Goal: Information Seeking & Learning: Learn about a topic

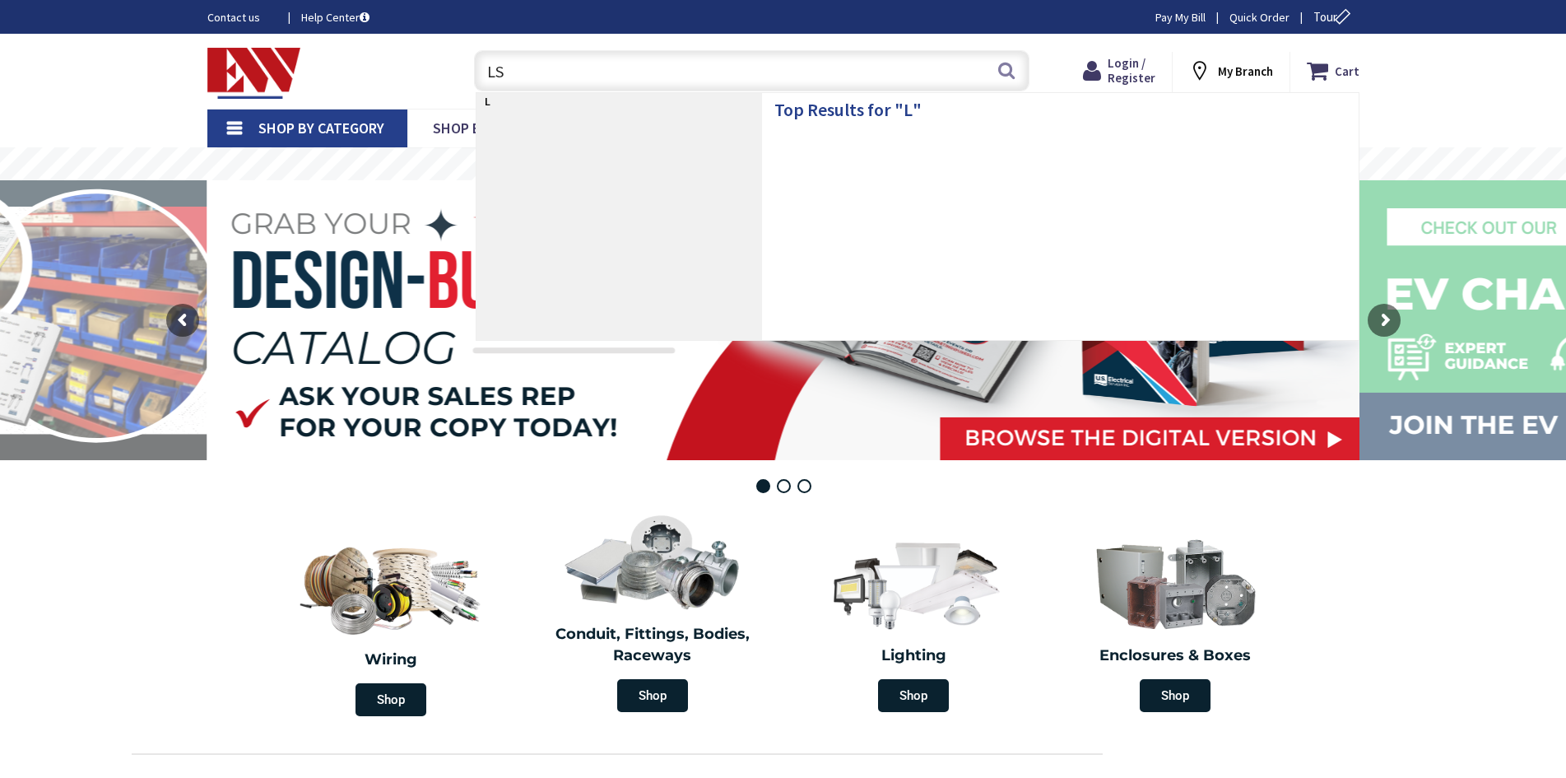
type input "LSI"
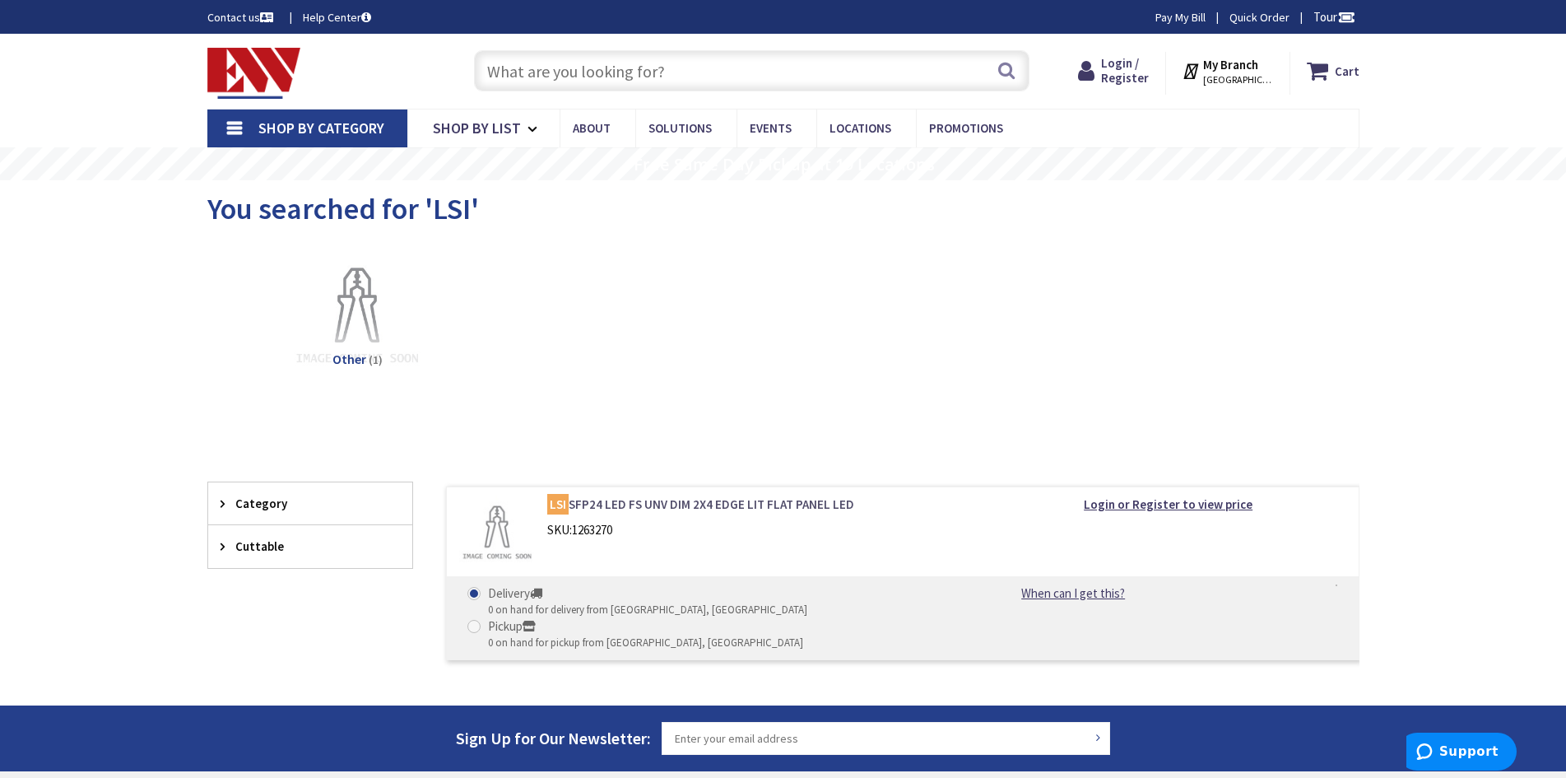
click at [768, 501] on link "LSI SFP24 LED FS UNV DIM 2X4 EDGE LIT FLAT PANEL LED" at bounding box center [756, 504] width 419 height 17
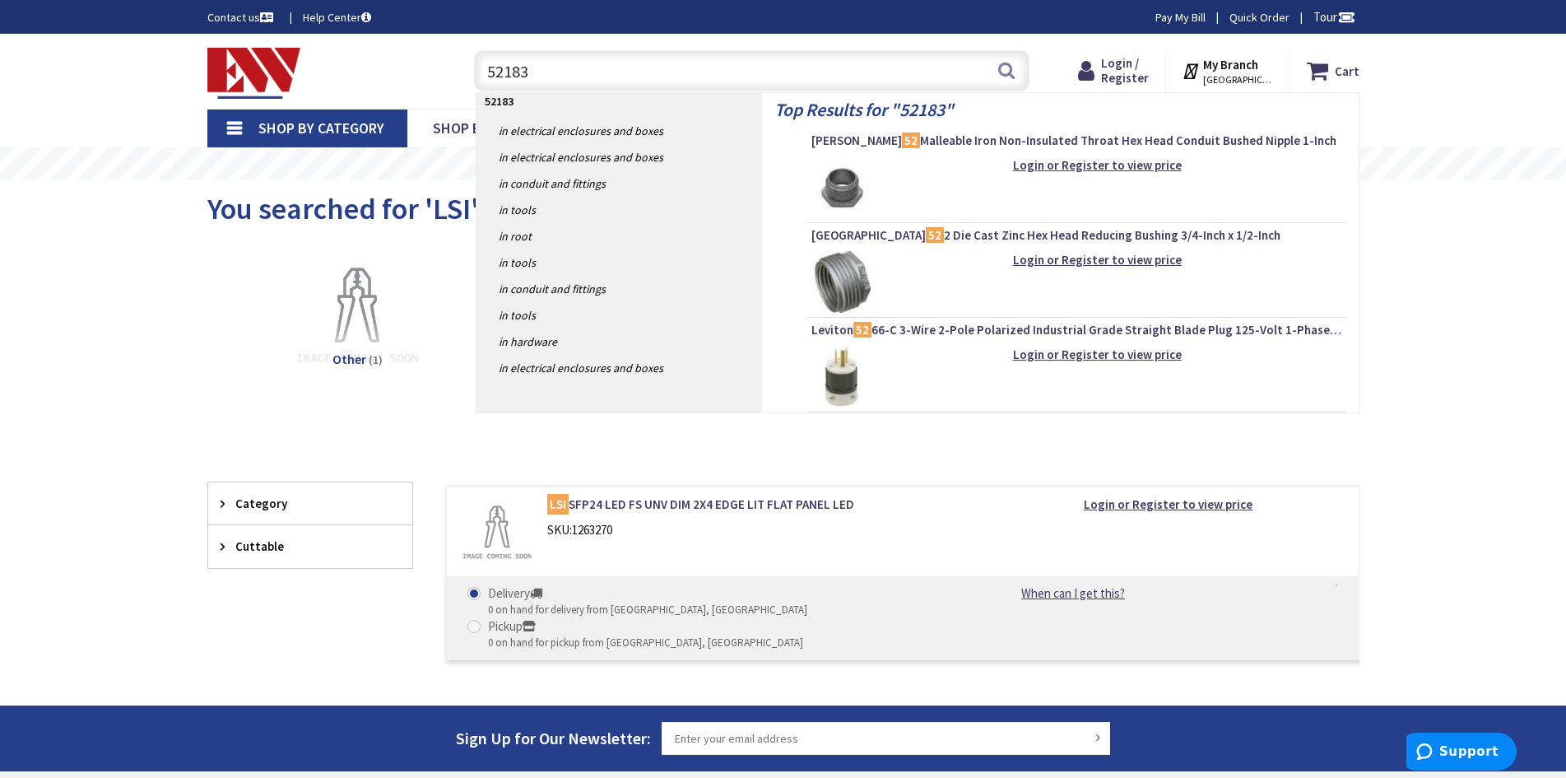
type input "521837"
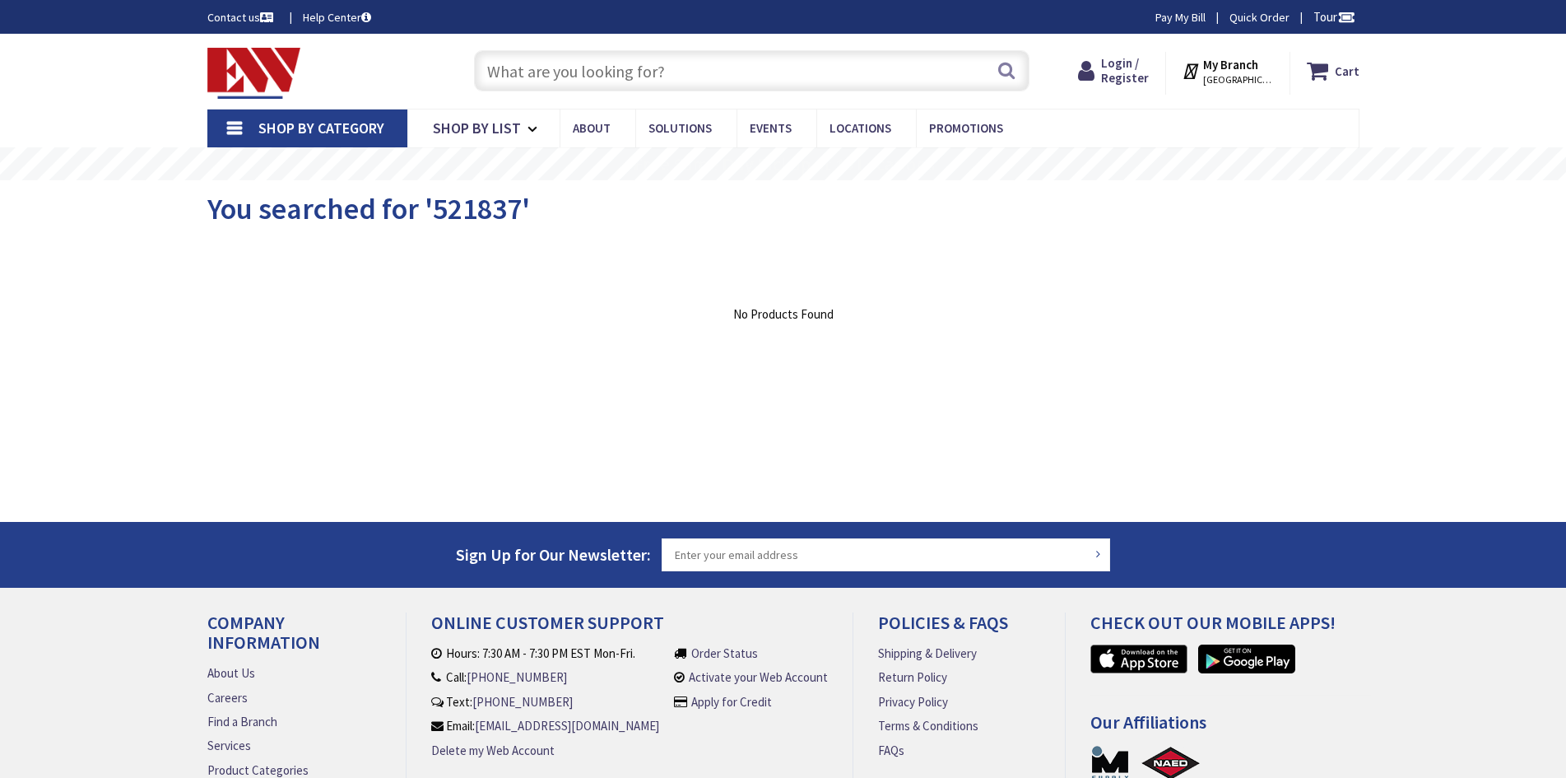
click at [567, 76] on input "text" at bounding box center [752, 70] width 556 height 41
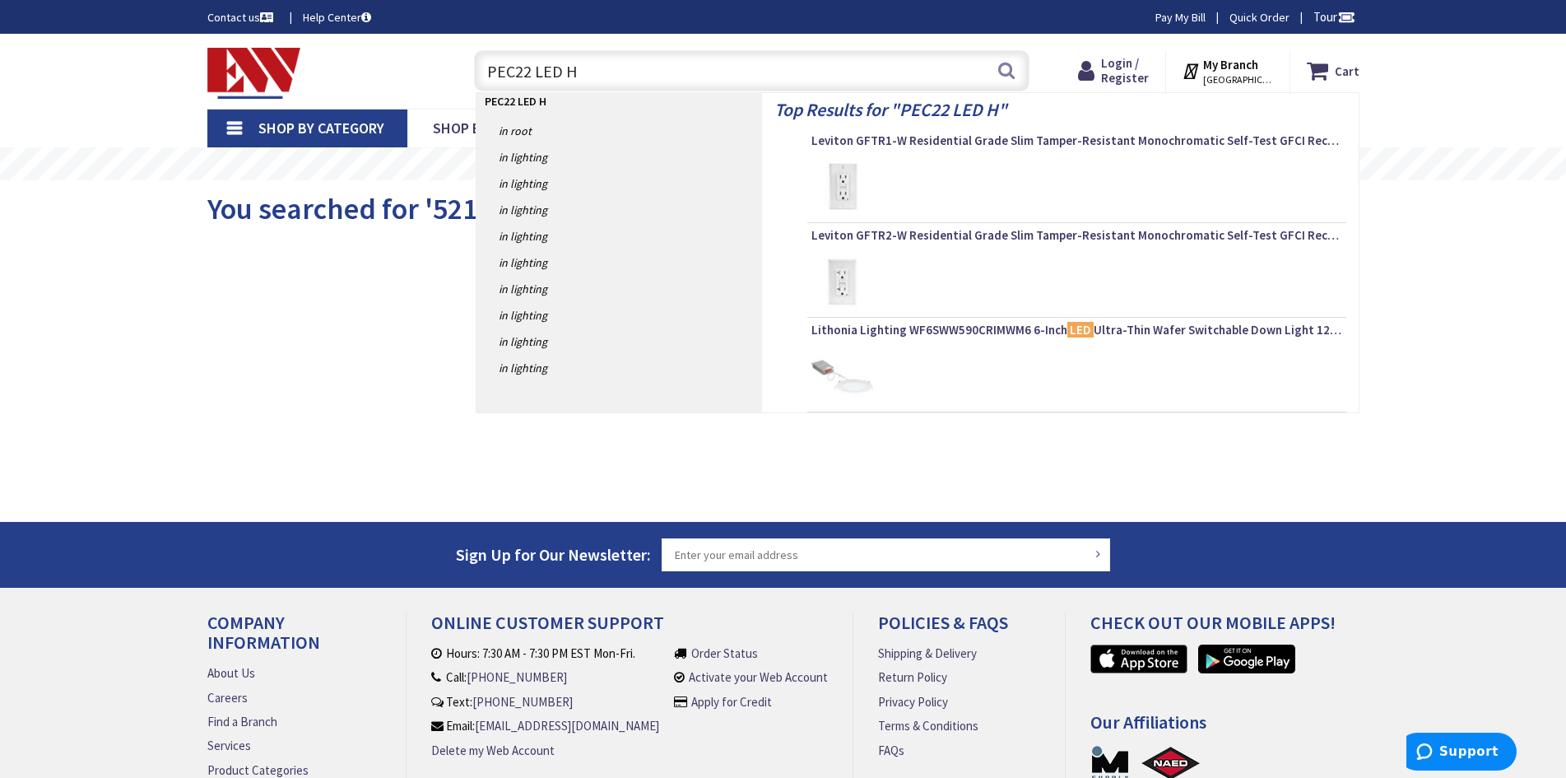
type input "PEC22 LED HO"
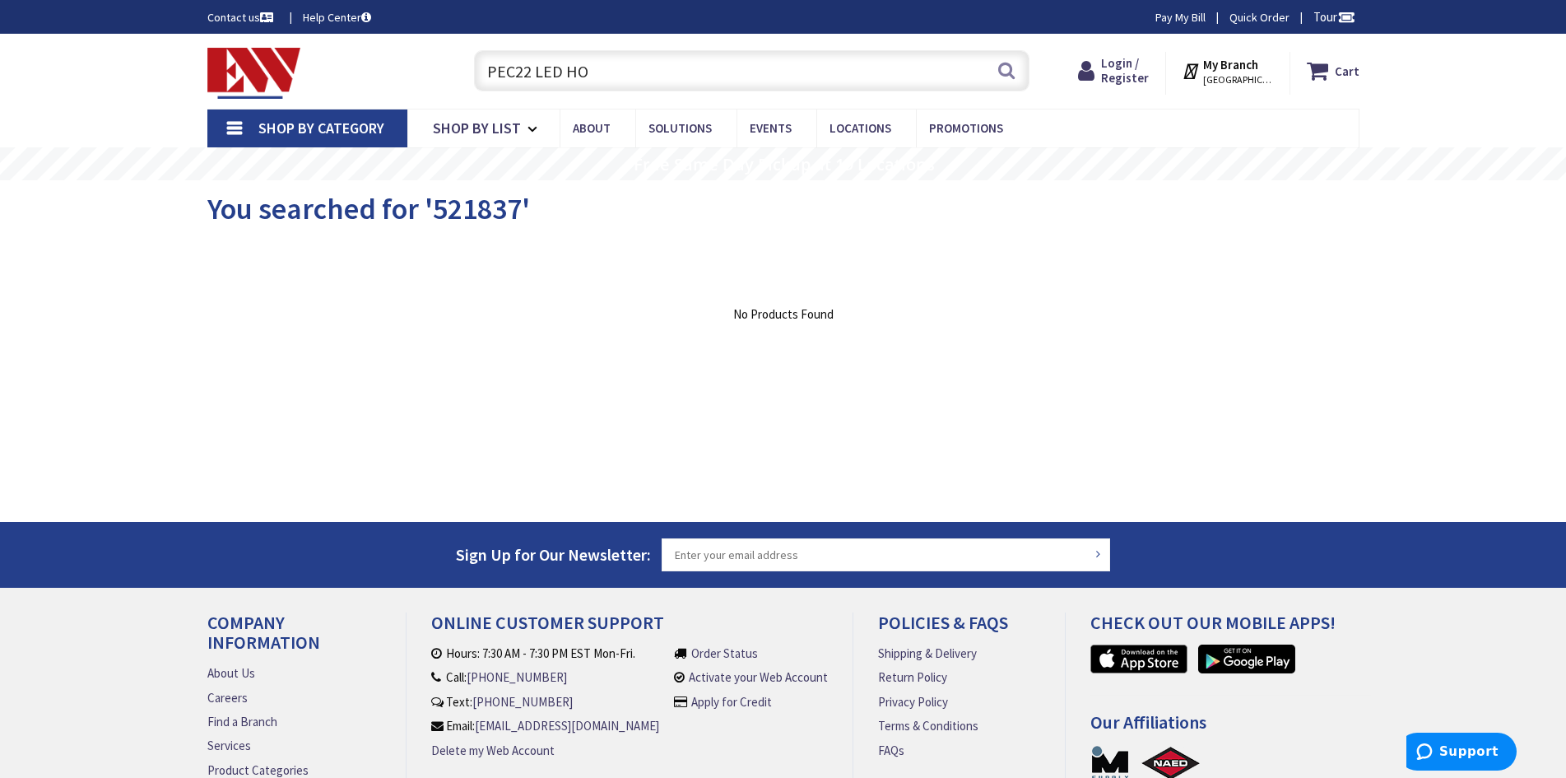
drag, startPoint x: 296, startPoint y: 21, endPoint x: 264, endPoint y: 12, distance: 33.4
click at [264, 12] on body "Accessibility Screen-Reader Guide, Feedback, and Issue Reporting | New window L…" at bounding box center [783, 450] width 1566 height 901
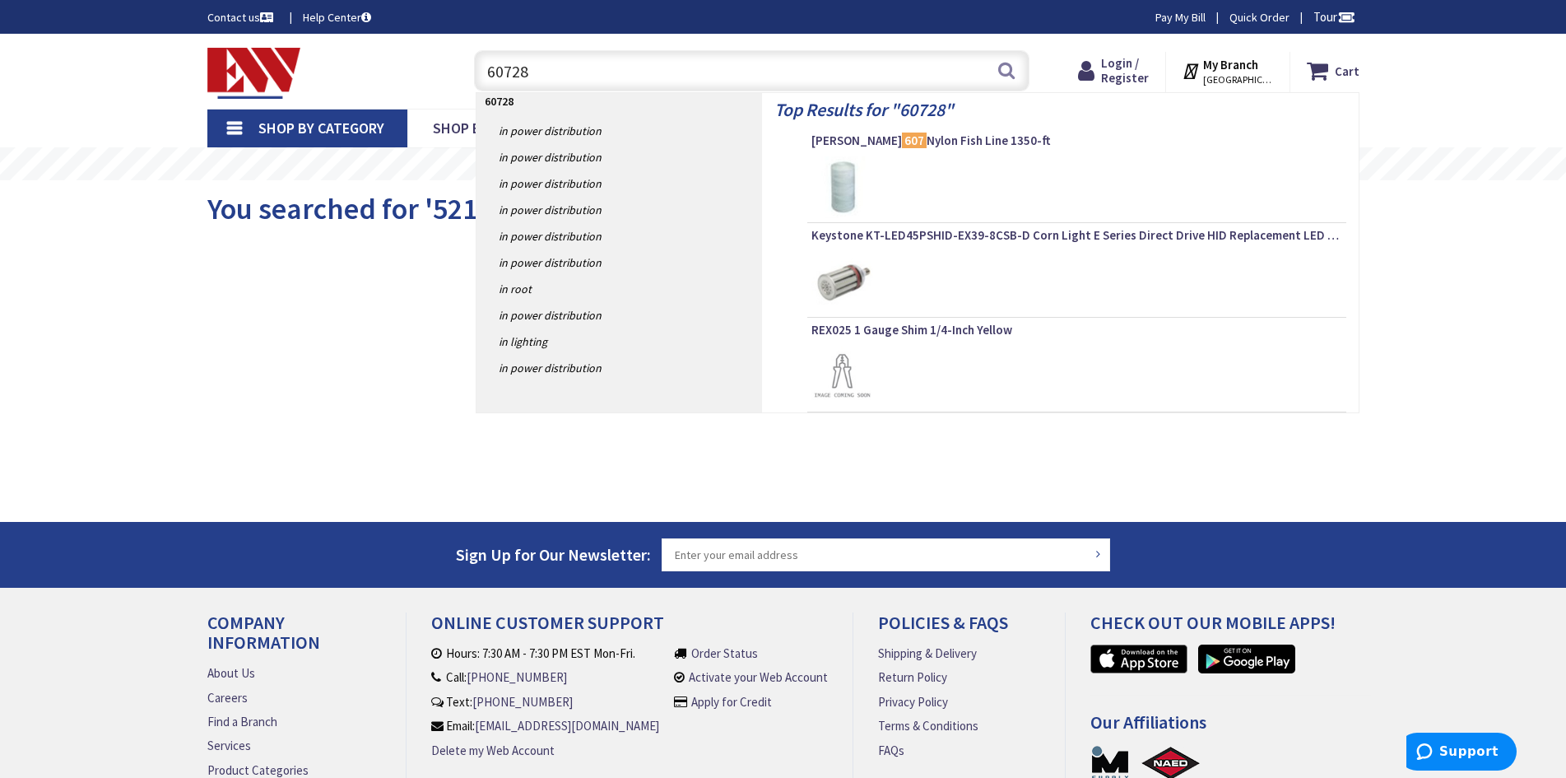
type input "607281"
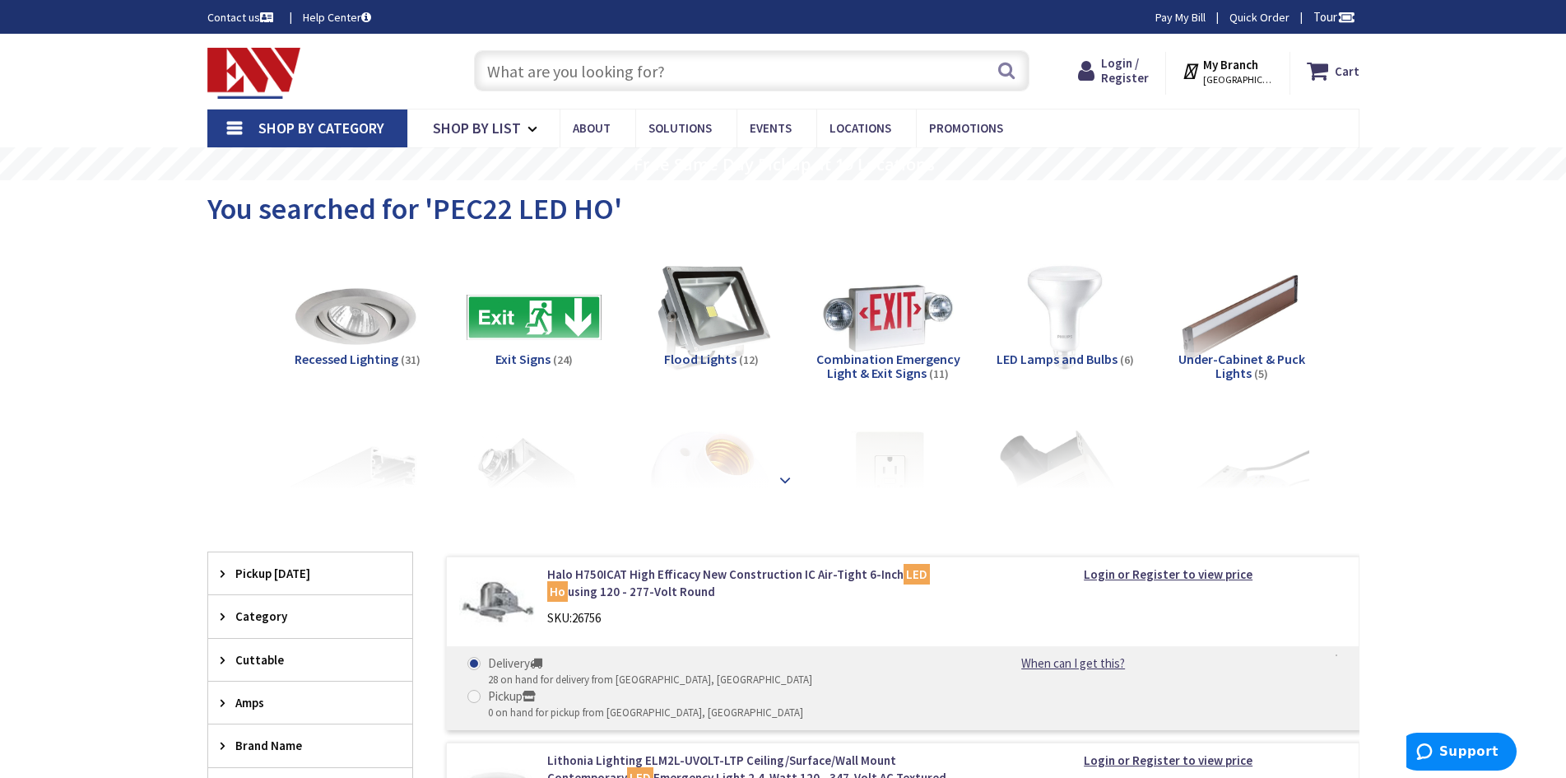
click at [780, 477] on strong at bounding box center [785, 480] width 20 height 18
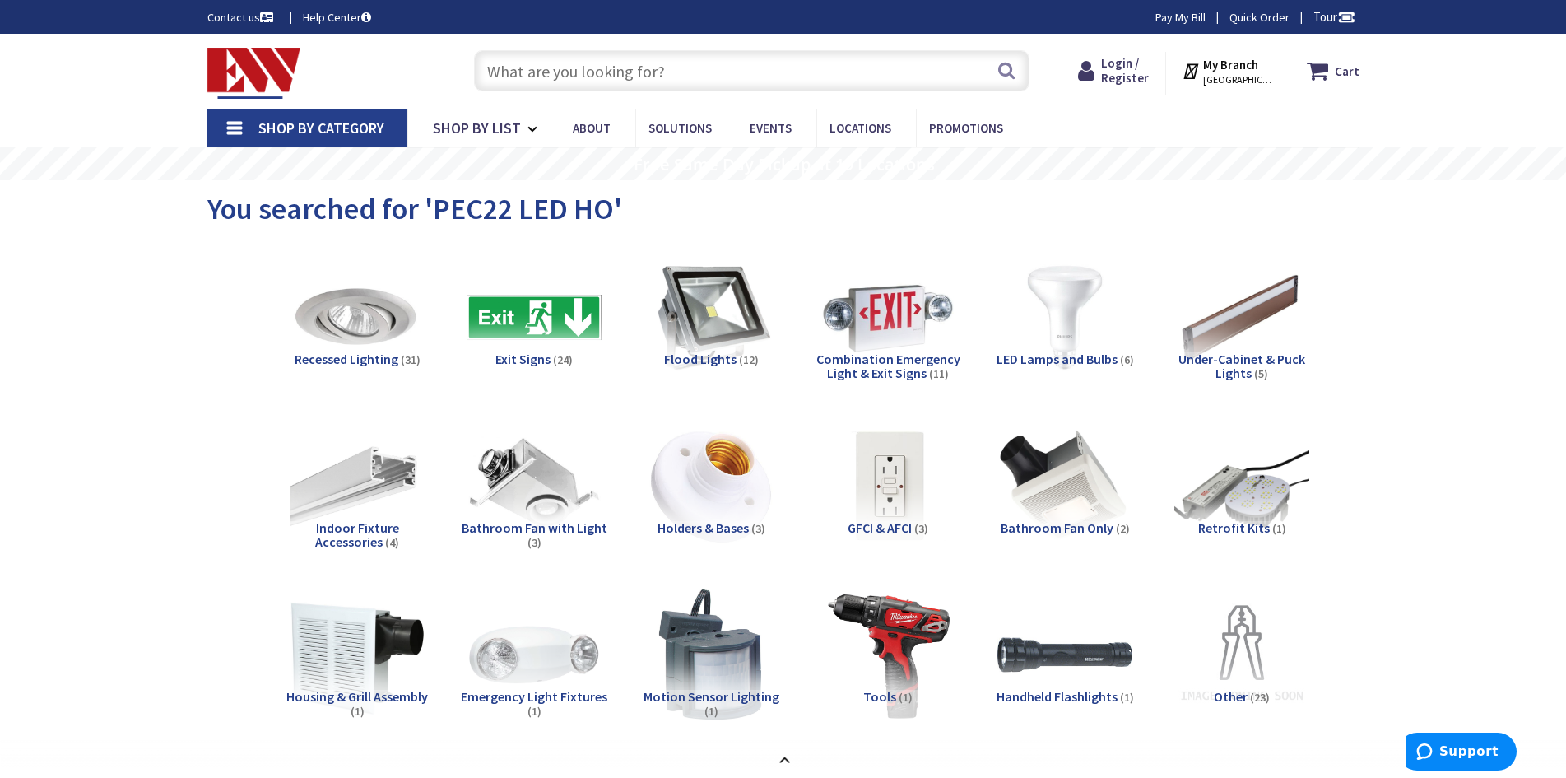
click at [328, 538] on h5 "Indoor Fixture Accessories (4)" at bounding box center [357, 535] width 151 height 29
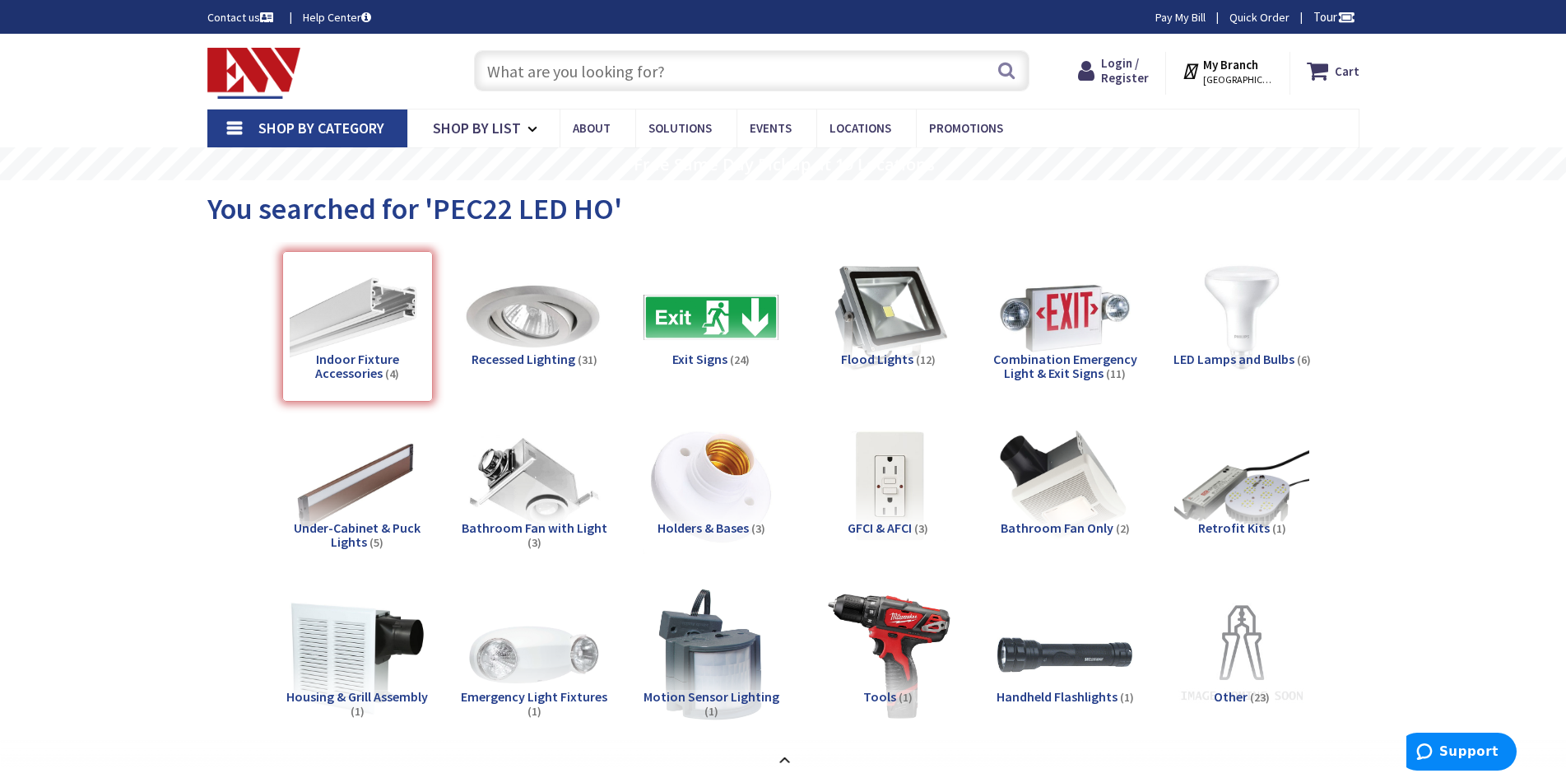
click at [521, 346] on img at bounding box center [533, 317] width 149 height 149
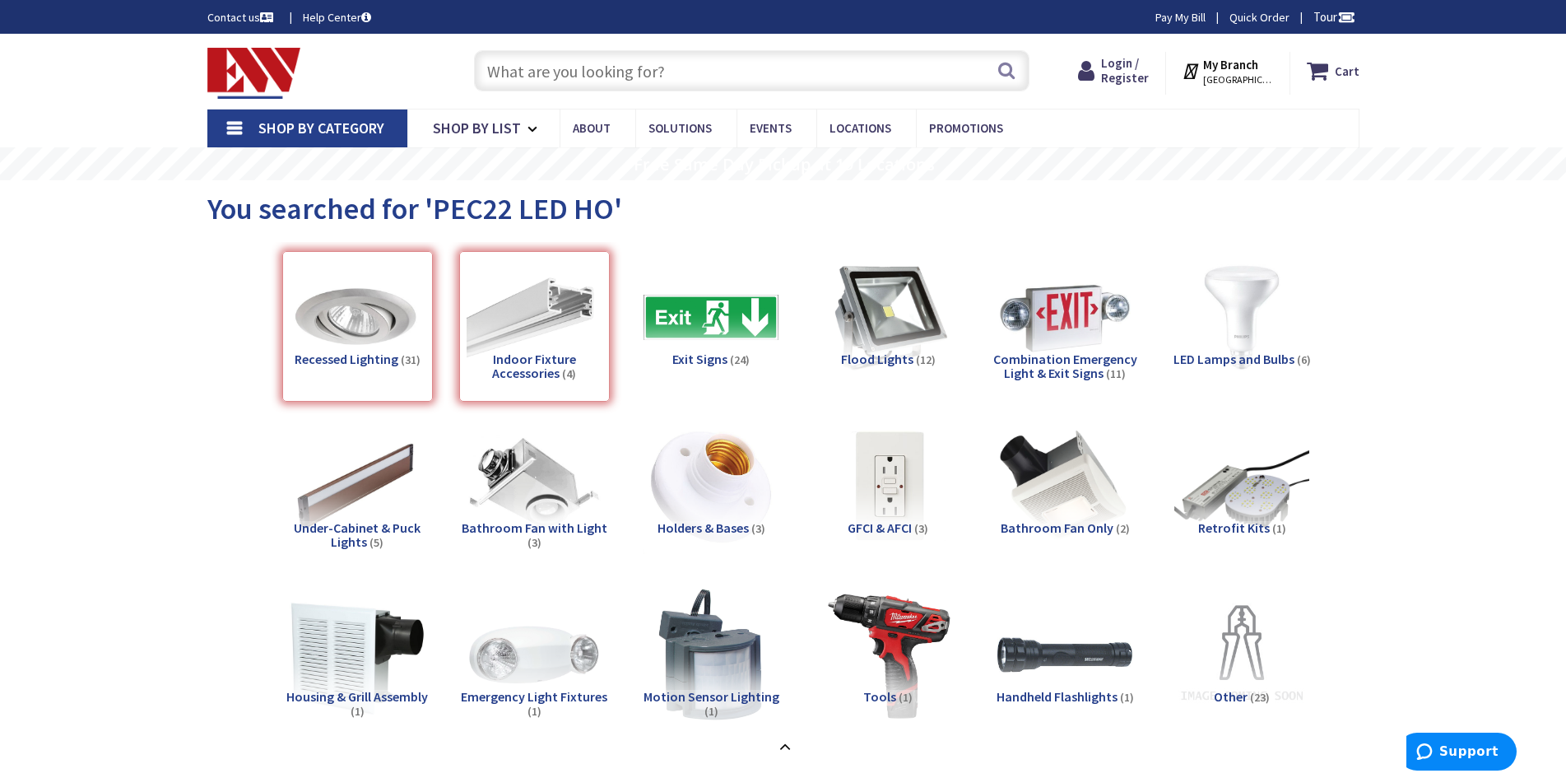
scroll to position [789, 0]
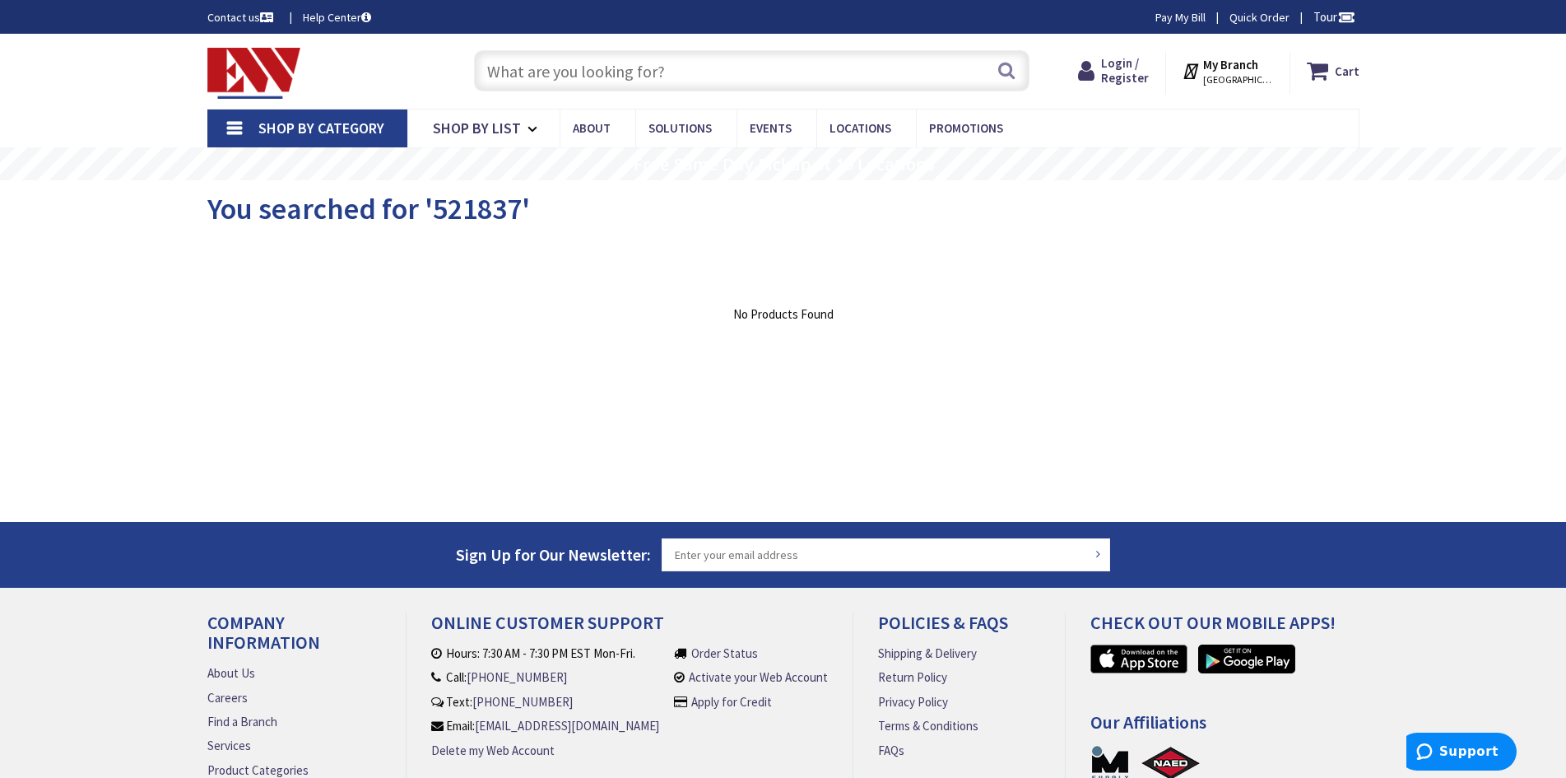
click at [558, 75] on input "text" at bounding box center [752, 70] width 556 height 41
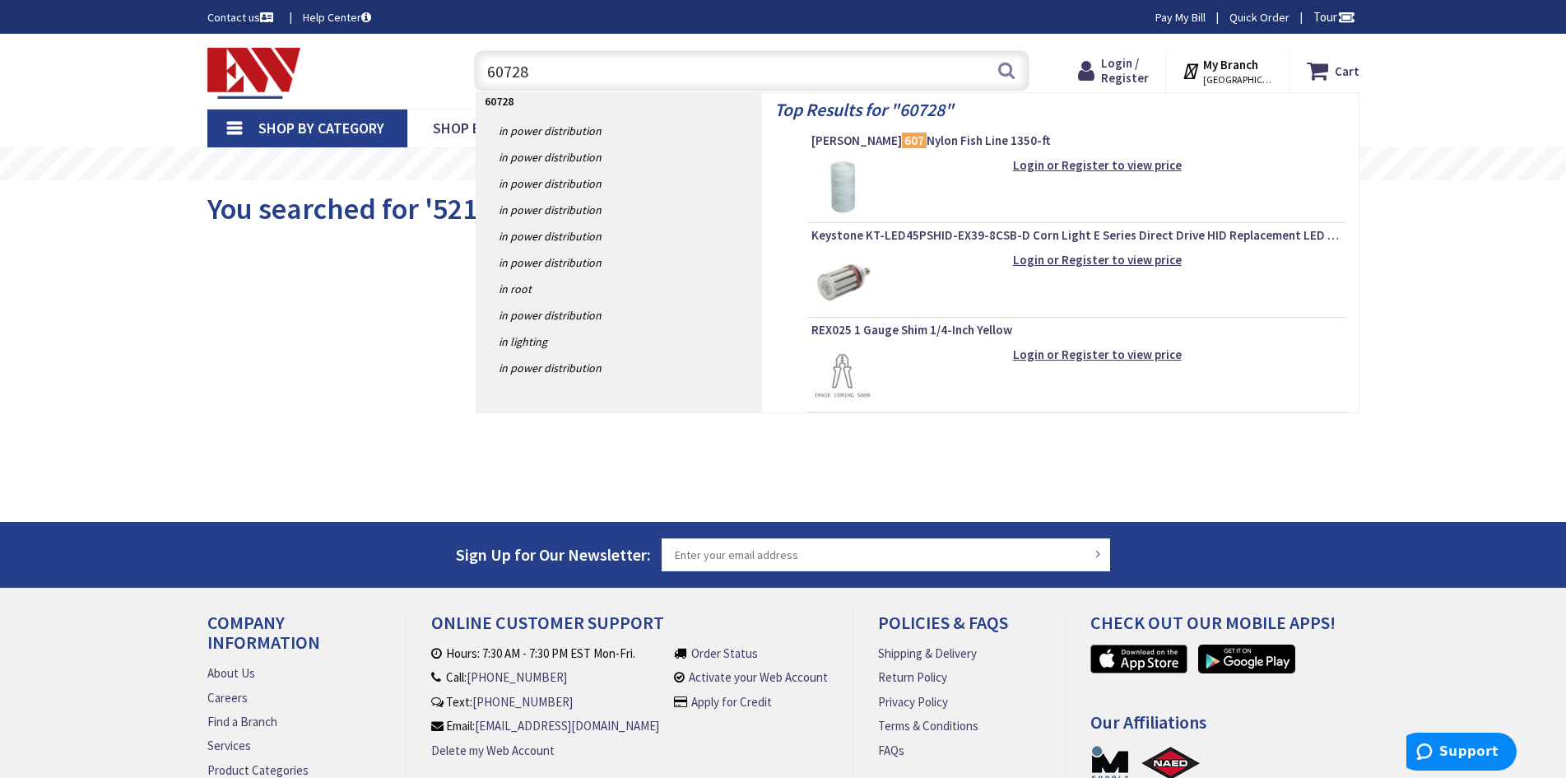
type input "607281"
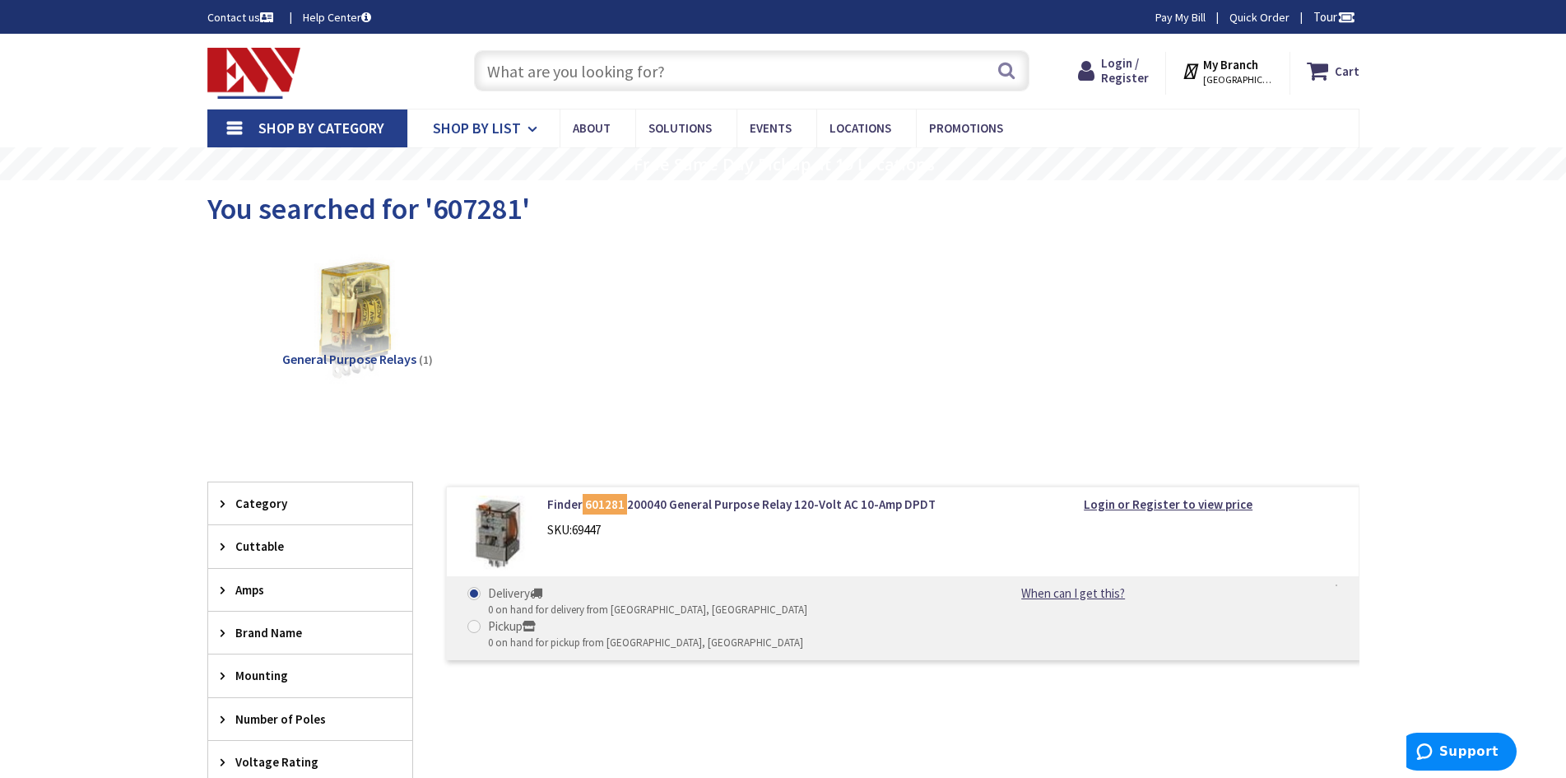
click at [545, 134] on link "Shop By List" at bounding box center [483, 128] width 152 height 38
click at [339, 134] on span "Shop By Category" at bounding box center [321, 128] width 126 height 19
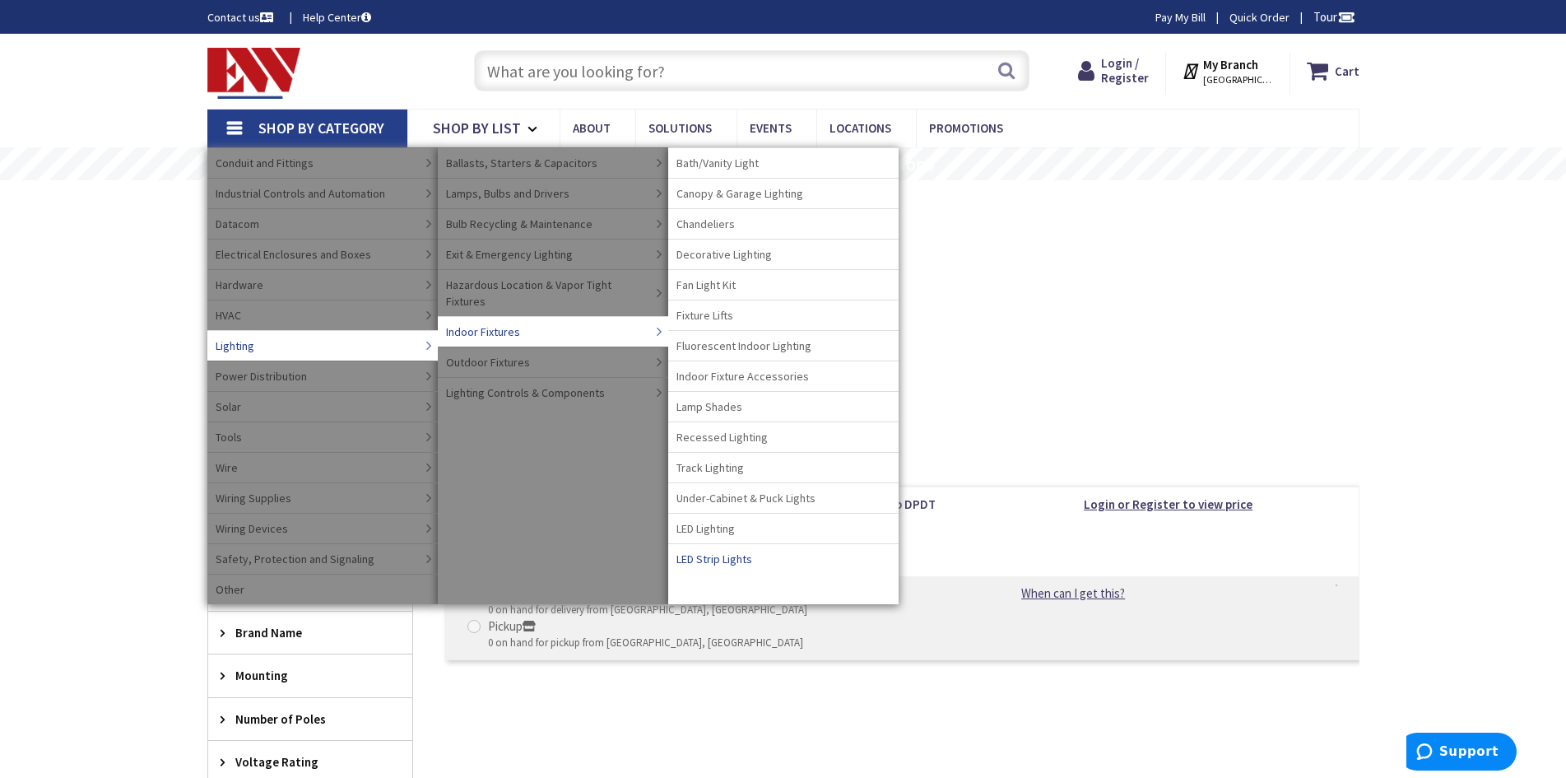
click at [732, 554] on span "LED Strip Lights" at bounding box center [715, 559] width 76 height 16
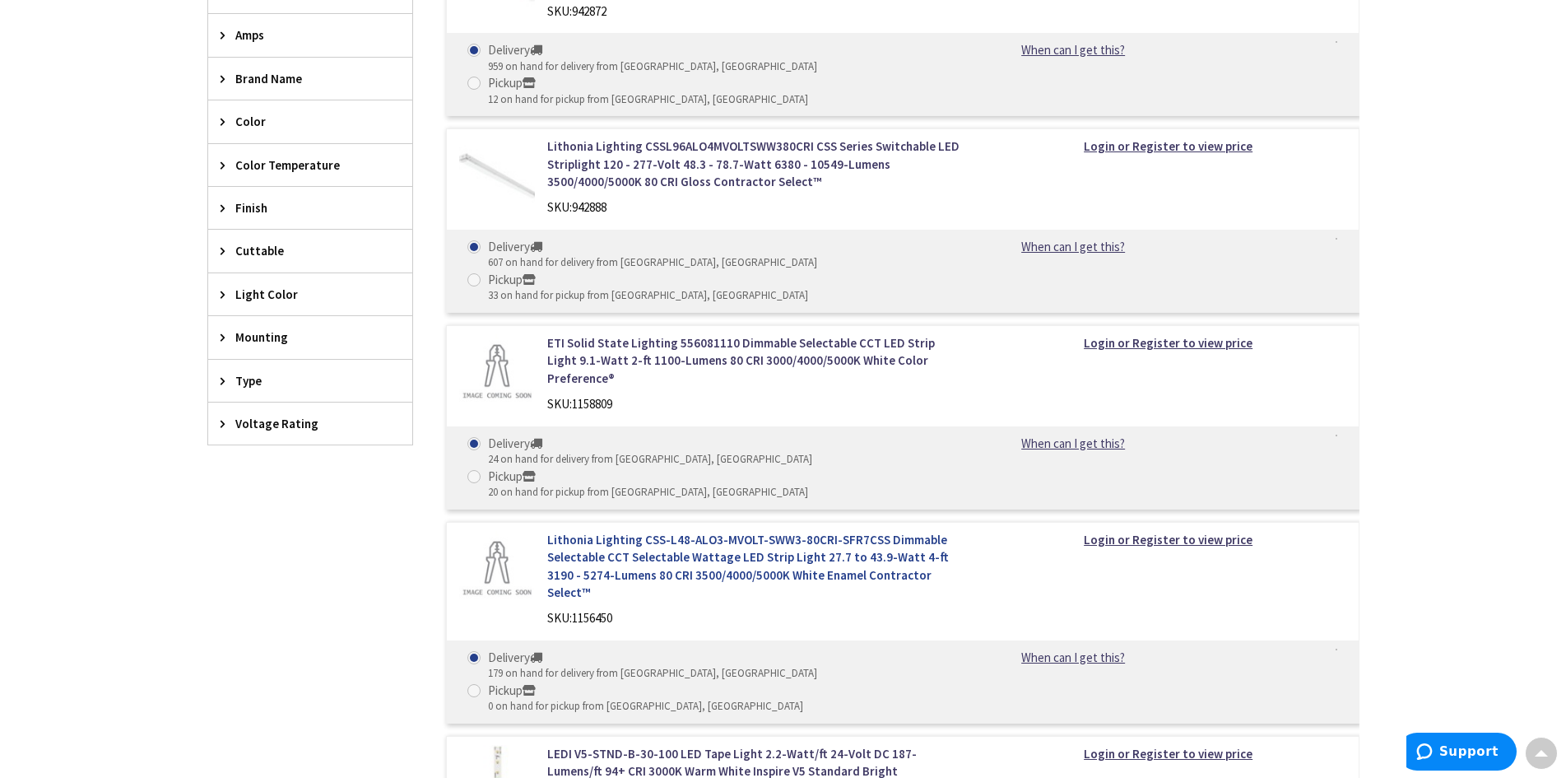
scroll to position [659, 0]
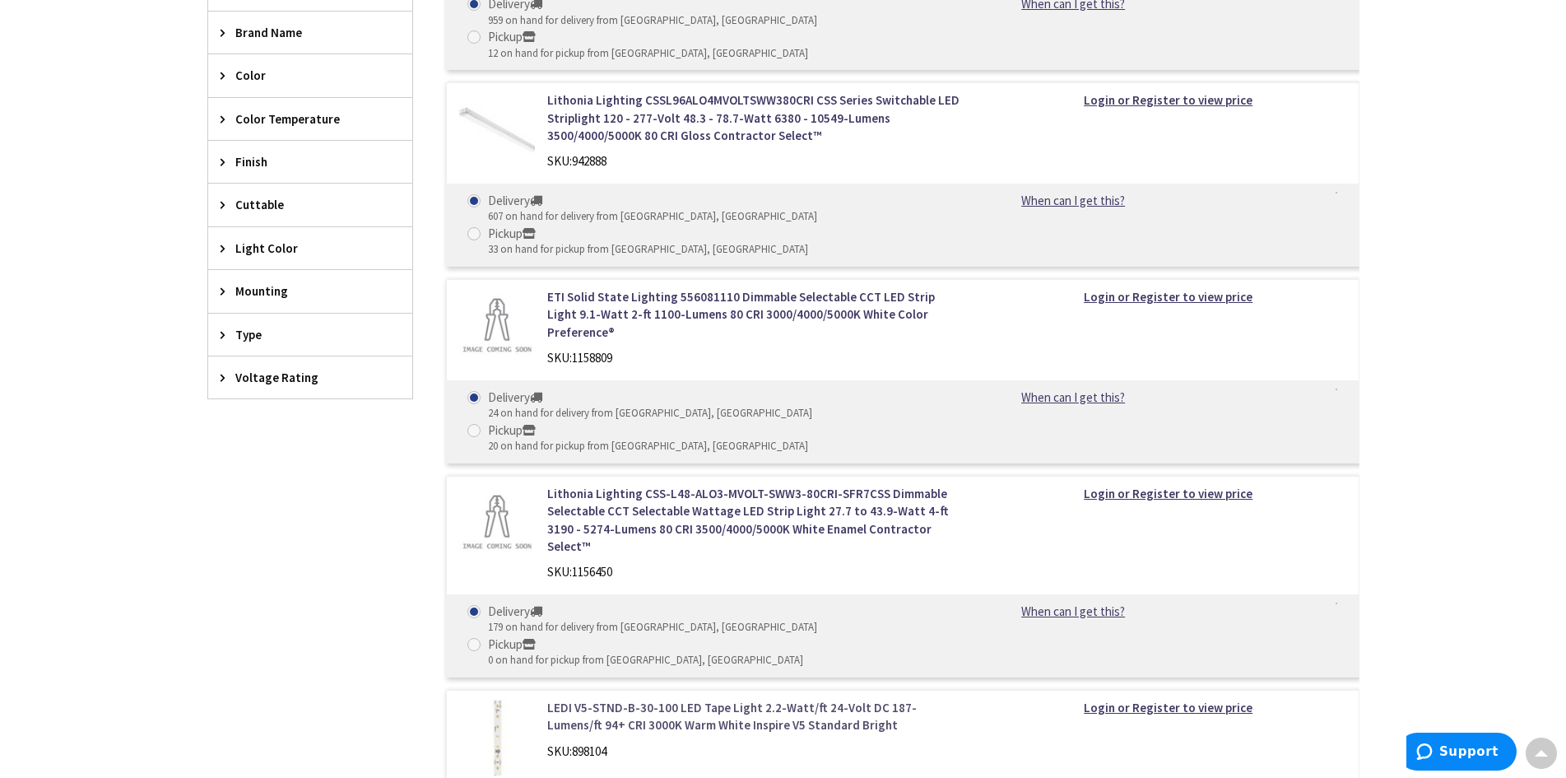
click at [717, 699] on link "LEDI V5-STND-B-30-100 LED Tape Light 2.2-Watt/ft 24-Volt DC 187-Lumens/ft 94+ C…" at bounding box center [756, 716] width 419 height 35
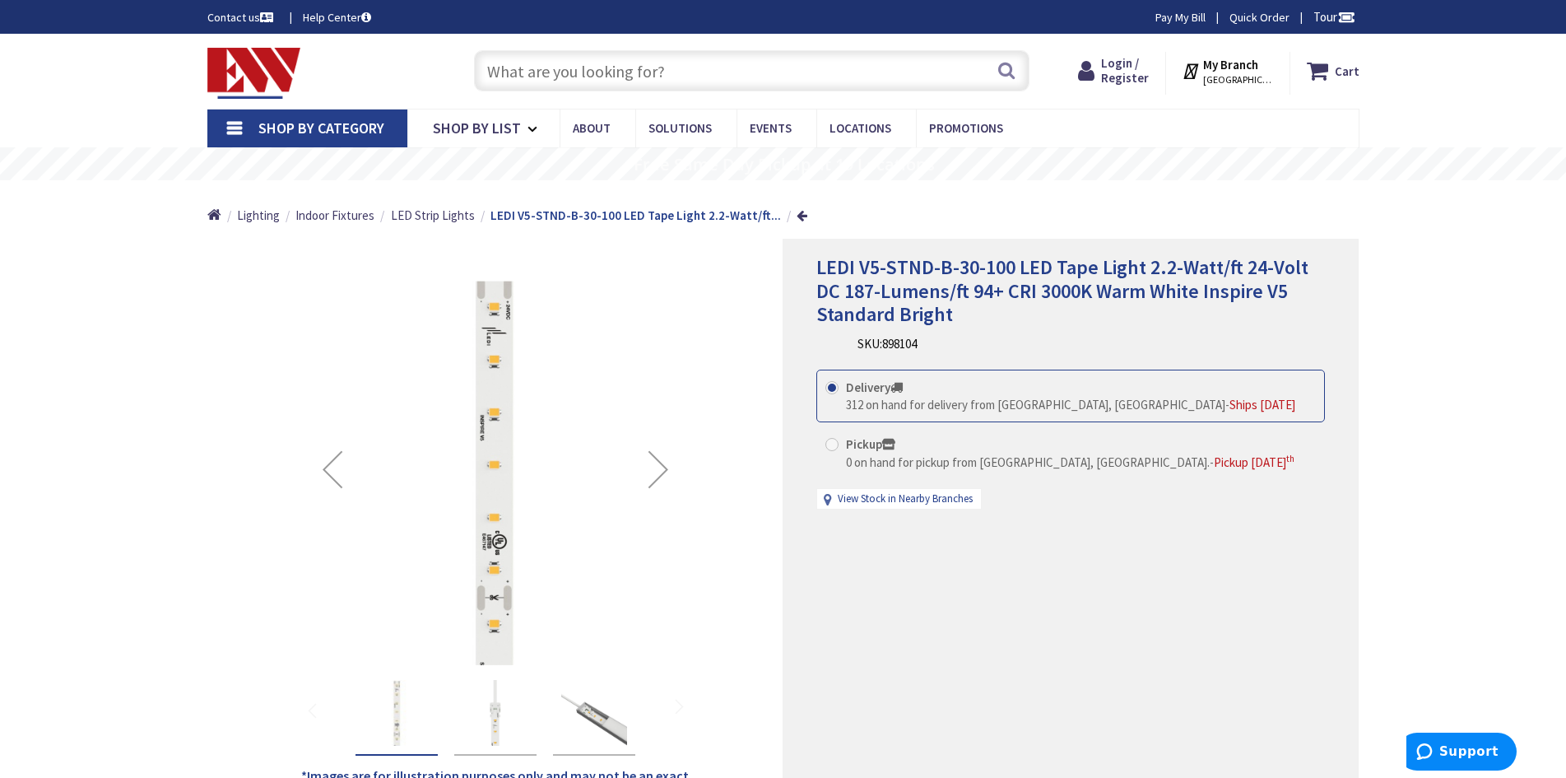
click at [477, 701] on img "LEDI V5-STND-B-30-100 LED Tape Light 2.2-Watt/ft 24-Volt DC 187-Lumens/ft 94+ C…" at bounding box center [496, 713] width 66 height 66
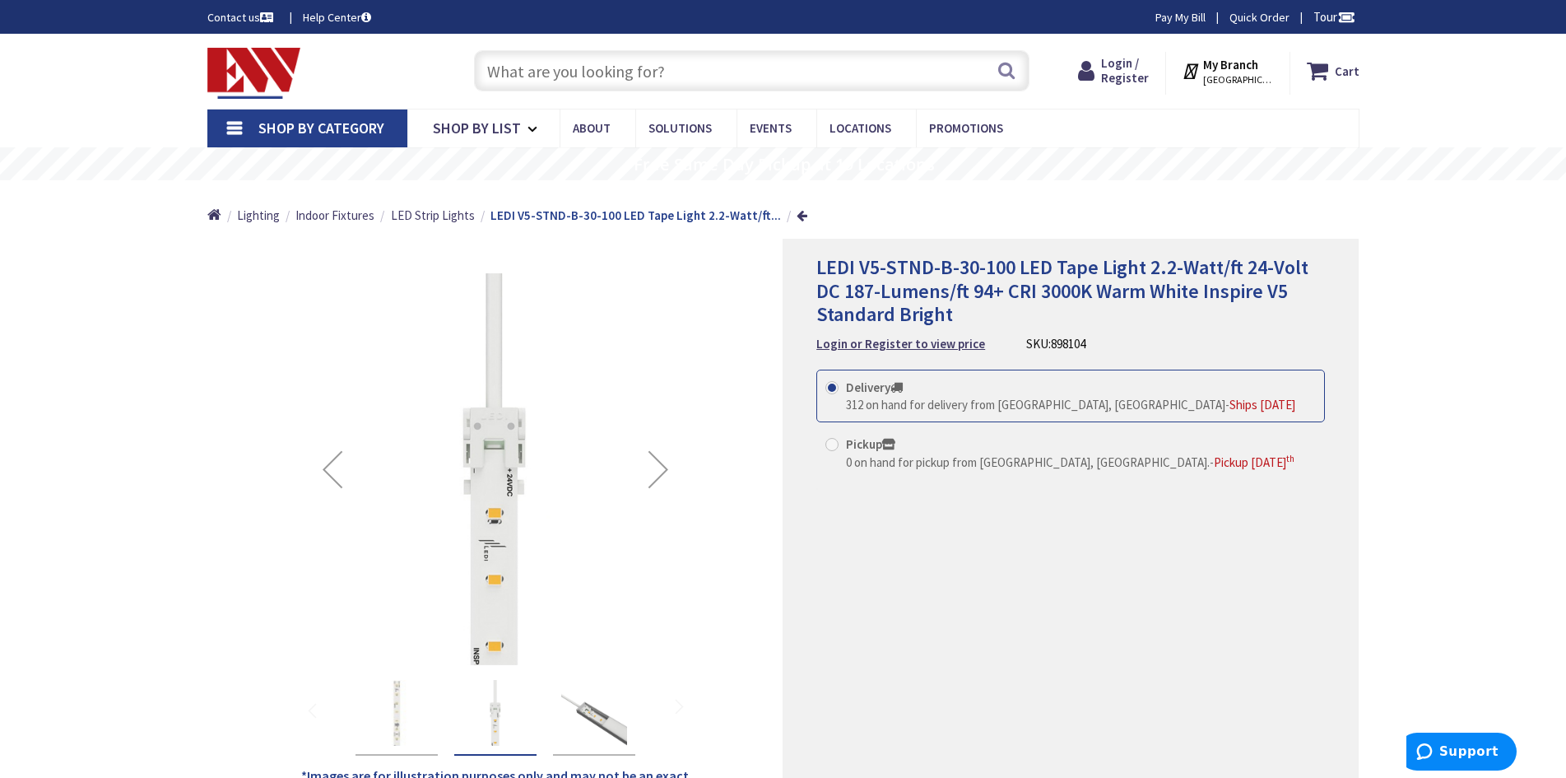
click at [389, 704] on img "LEDI V5-STND-B-30-100 LED Tape Light 2.2-Watt/ft 24-Volt DC 187-Lumens/ft 94+ C…" at bounding box center [397, 713] width 66 height 66
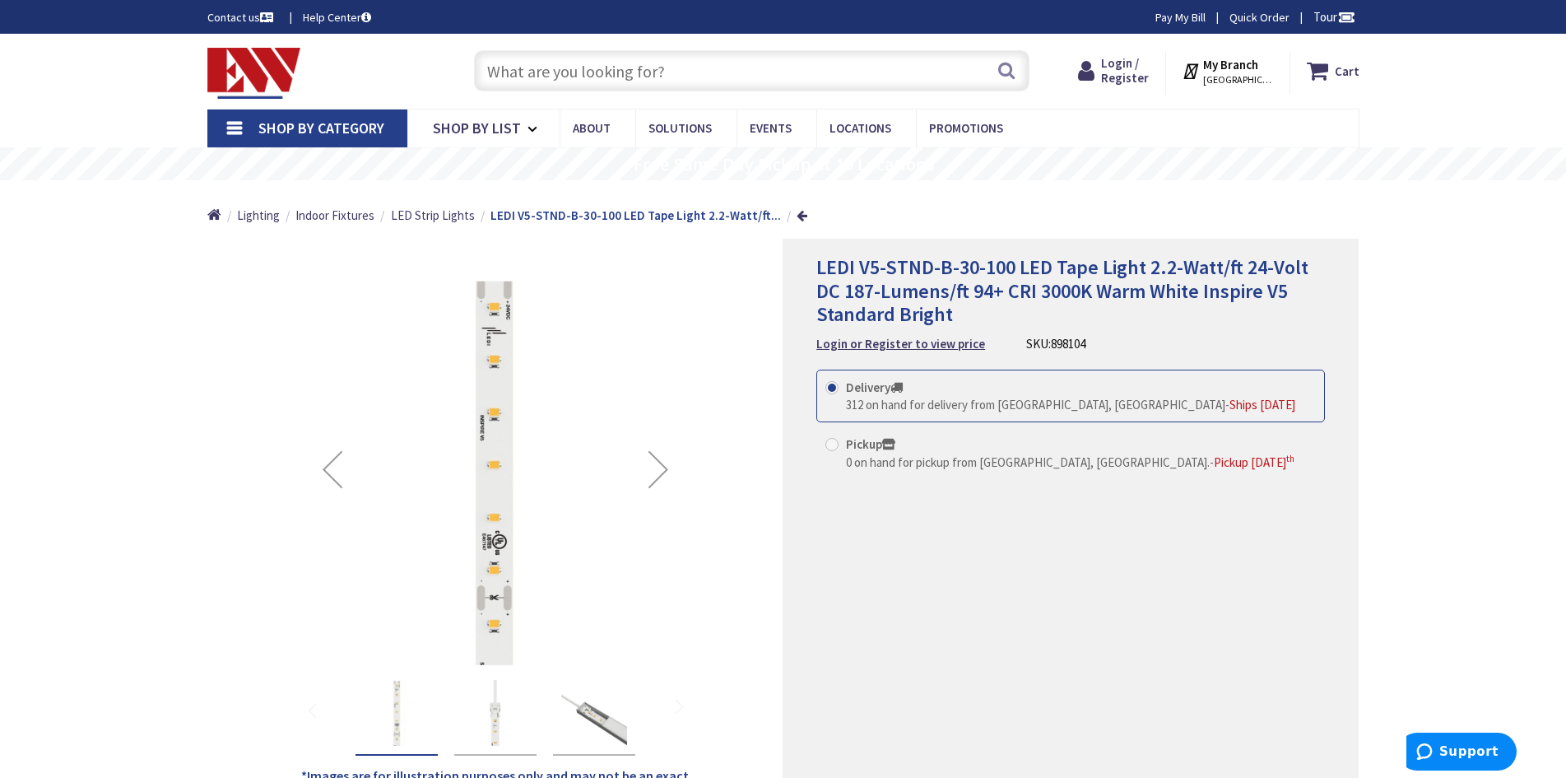
click at [607, 719] on img "LEDI V5-STND-B-30-100 LED Tape Light 2.2-Watt/ft 24-Volt DC 187-Lumens/ft 94+ C…" at bounding box center [594, 713] width 66 height 66
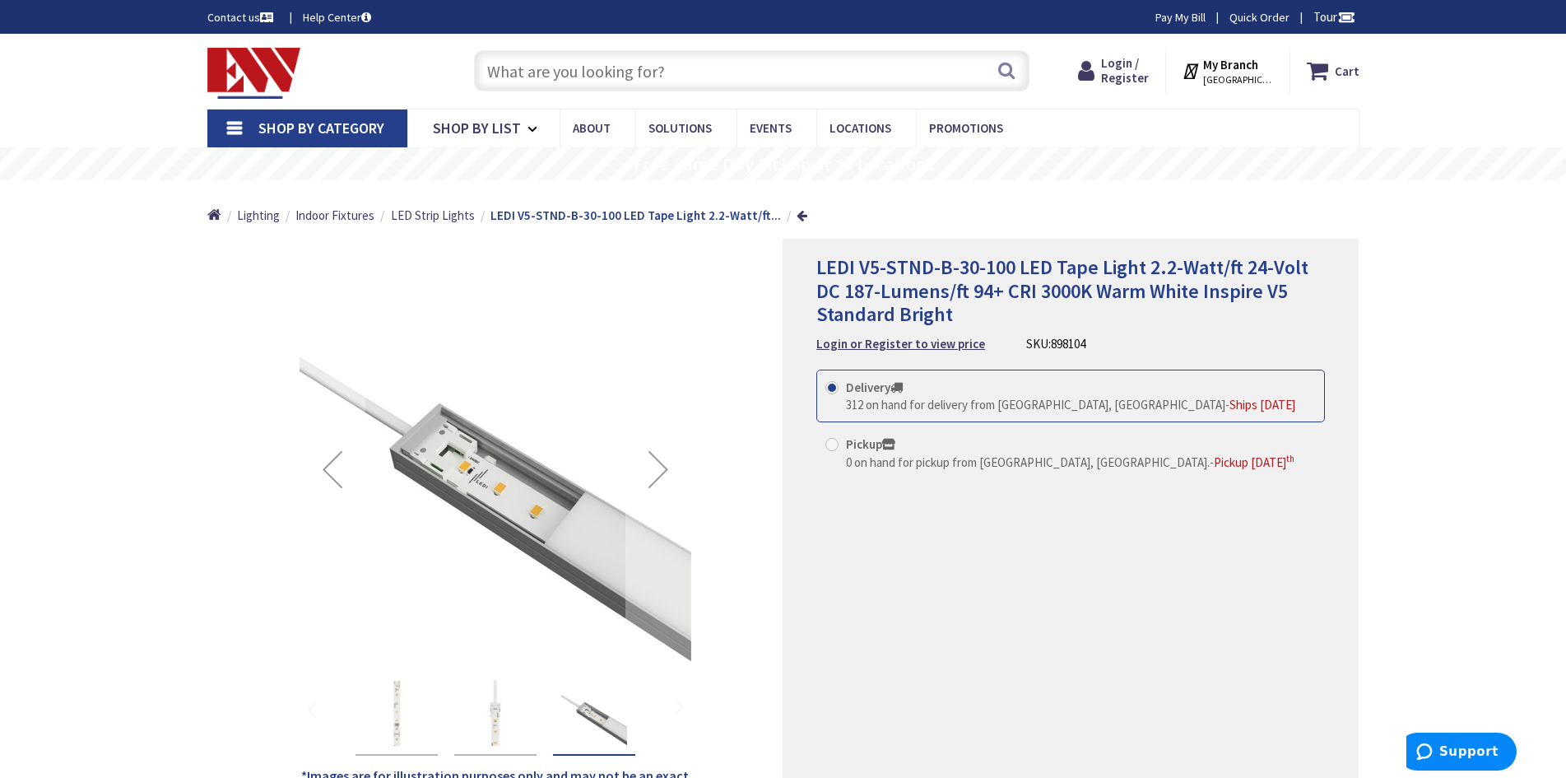
click at [505, 713] on img "LEDI V5-STND-B-30-100 LED Tape Light 2.2-Watt/ft 24-Volt DC 187-Lumens/ft 94+ C…" at bounding box center [496, 713] width 66 height 66
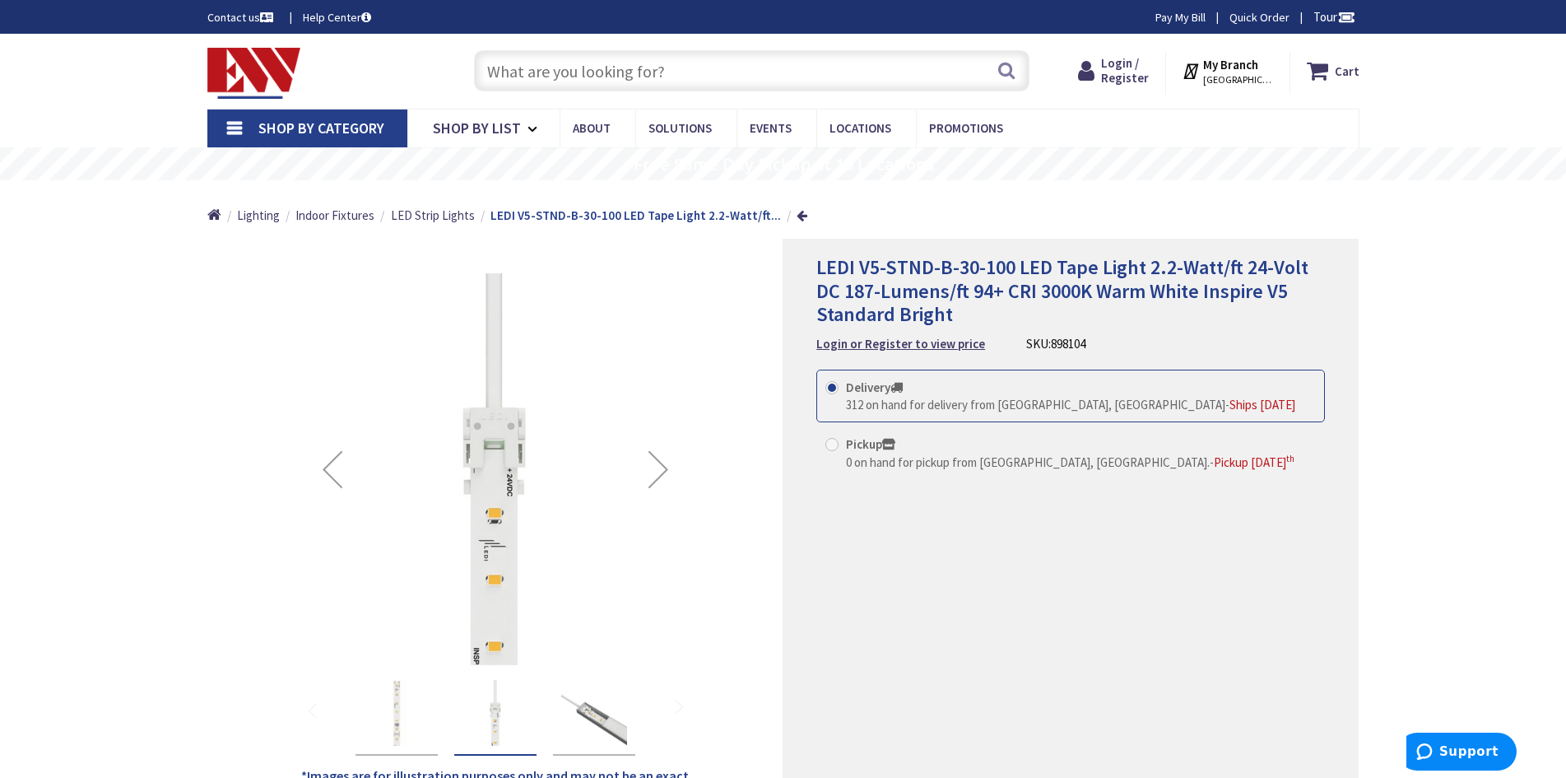
click at [361, 705] on div "LEDI V5-STND-B-30-100 LED Tape Light 2.2-Watt/ft 24-Volt DC 187-Lumens/ft 94+ C…" at bounding box center [397, 714] width 82 height 84
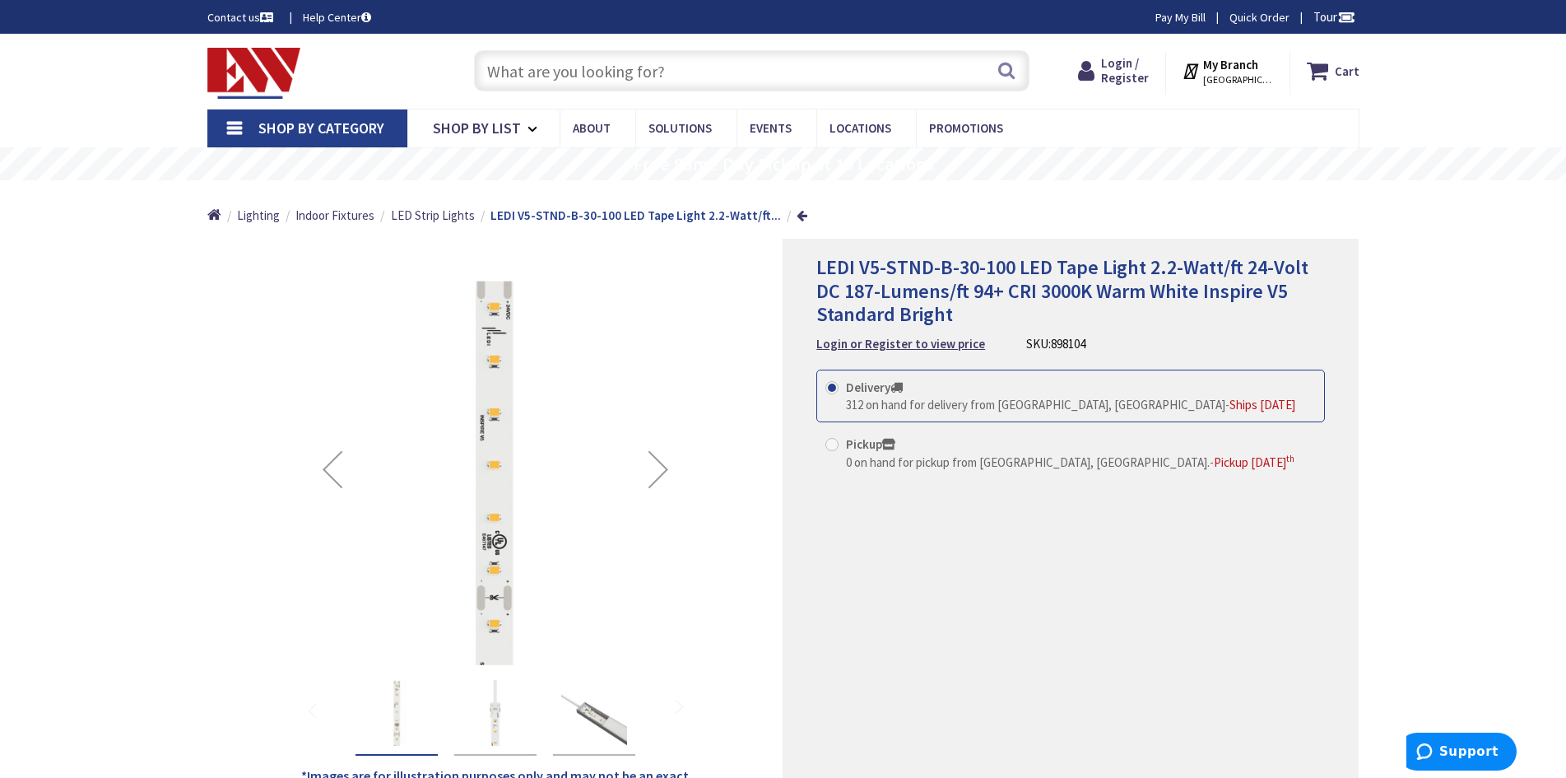
click at [480, 724] on img "LEDI V5-STND-B-30-100 LED Tape Light 2.2-Watt/ft 24-Volt DC 187-Lumens/ft 94+ C…" at bounding box center [496, 713] width 66 height 66
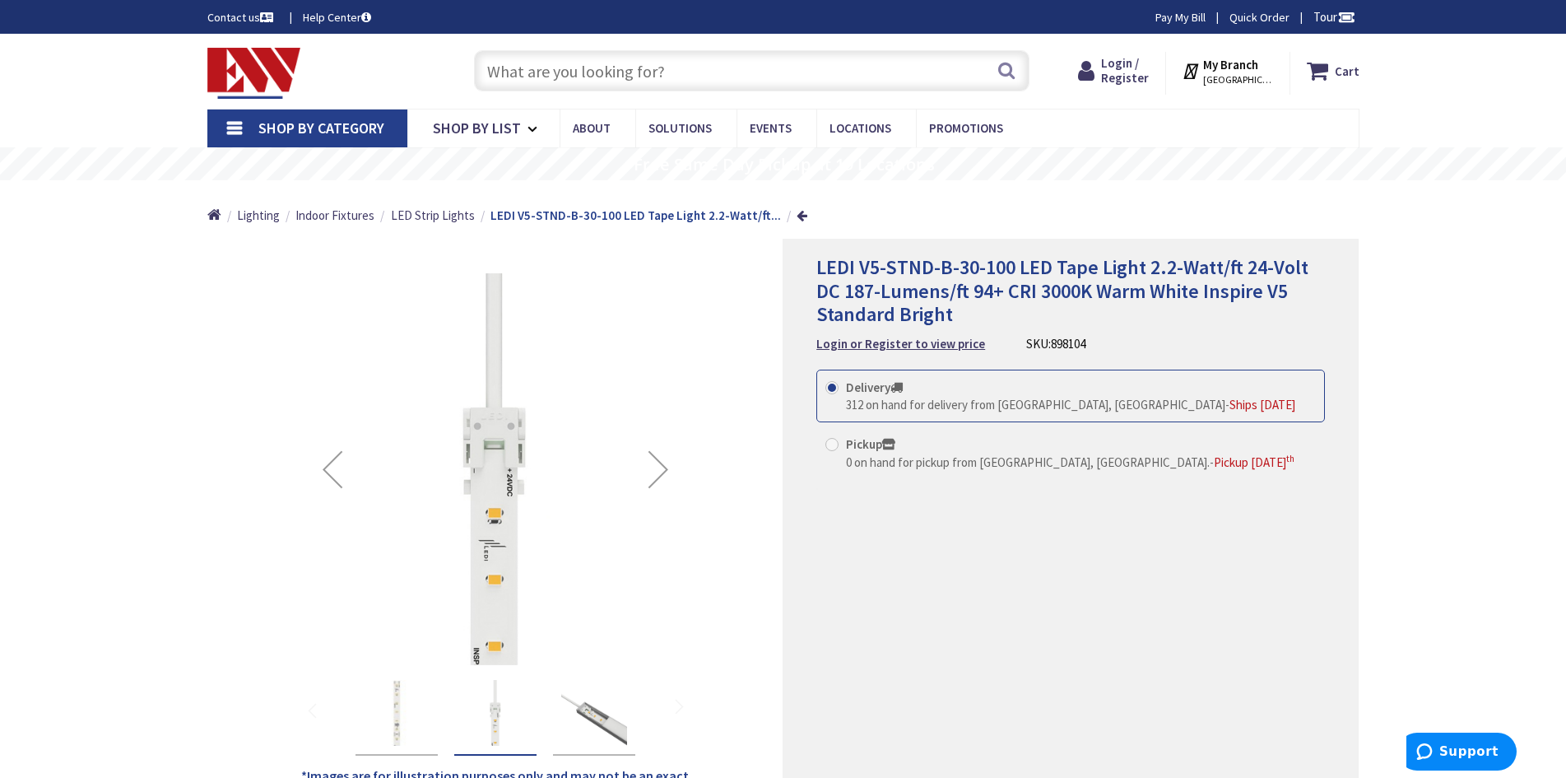
click at [617, 730] on img "LEDI V5-STND-B-30-100 LED Tape Light 2.2-Watt/ft 24-Volt DC 187-Lumens/ft 94+ C…" at bounding box center [594, 713] width 66 height 66
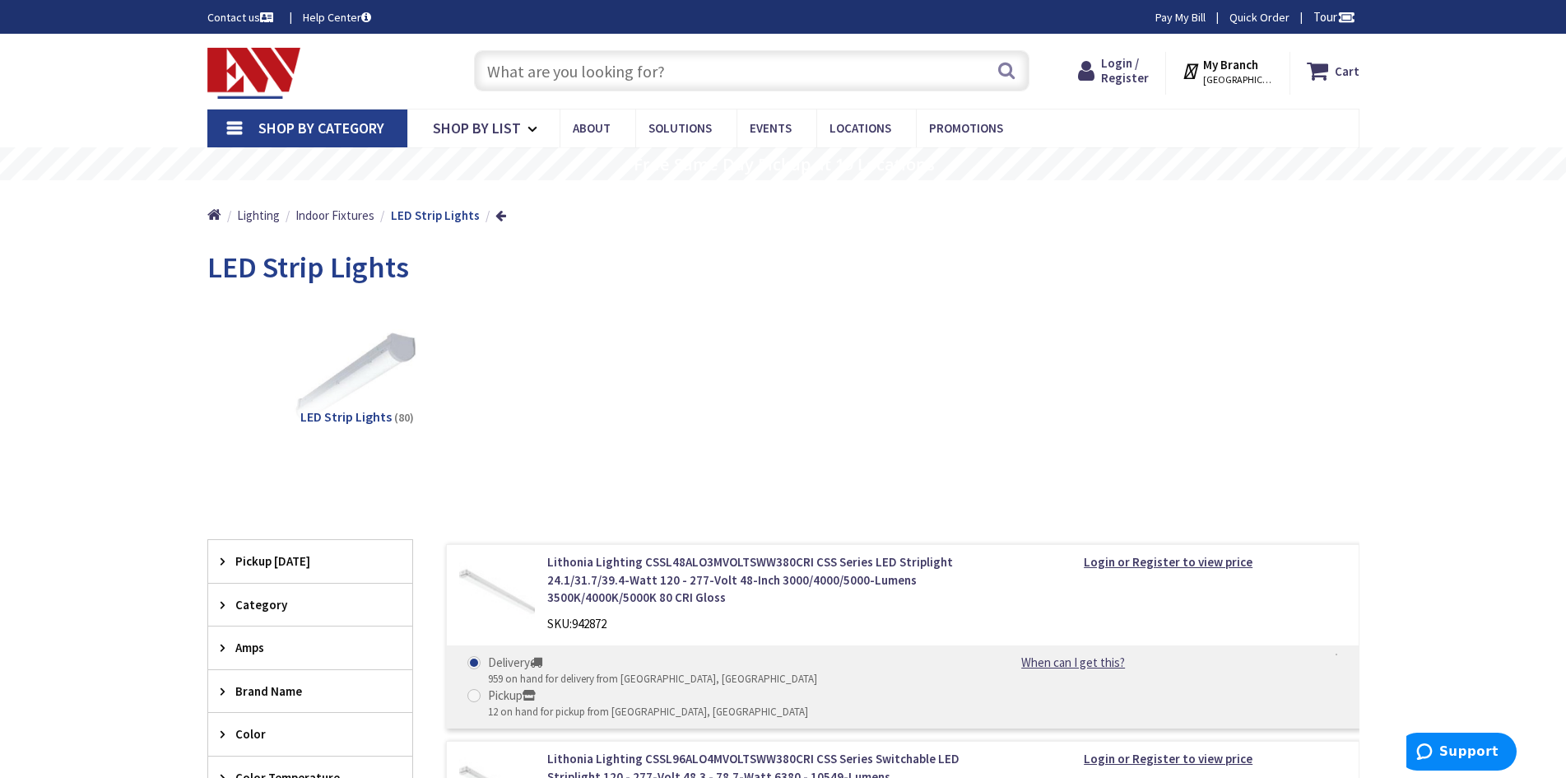
click at [229, 134] on link "Shop By Category" at bounding box center [307, 128] width 200 height 38
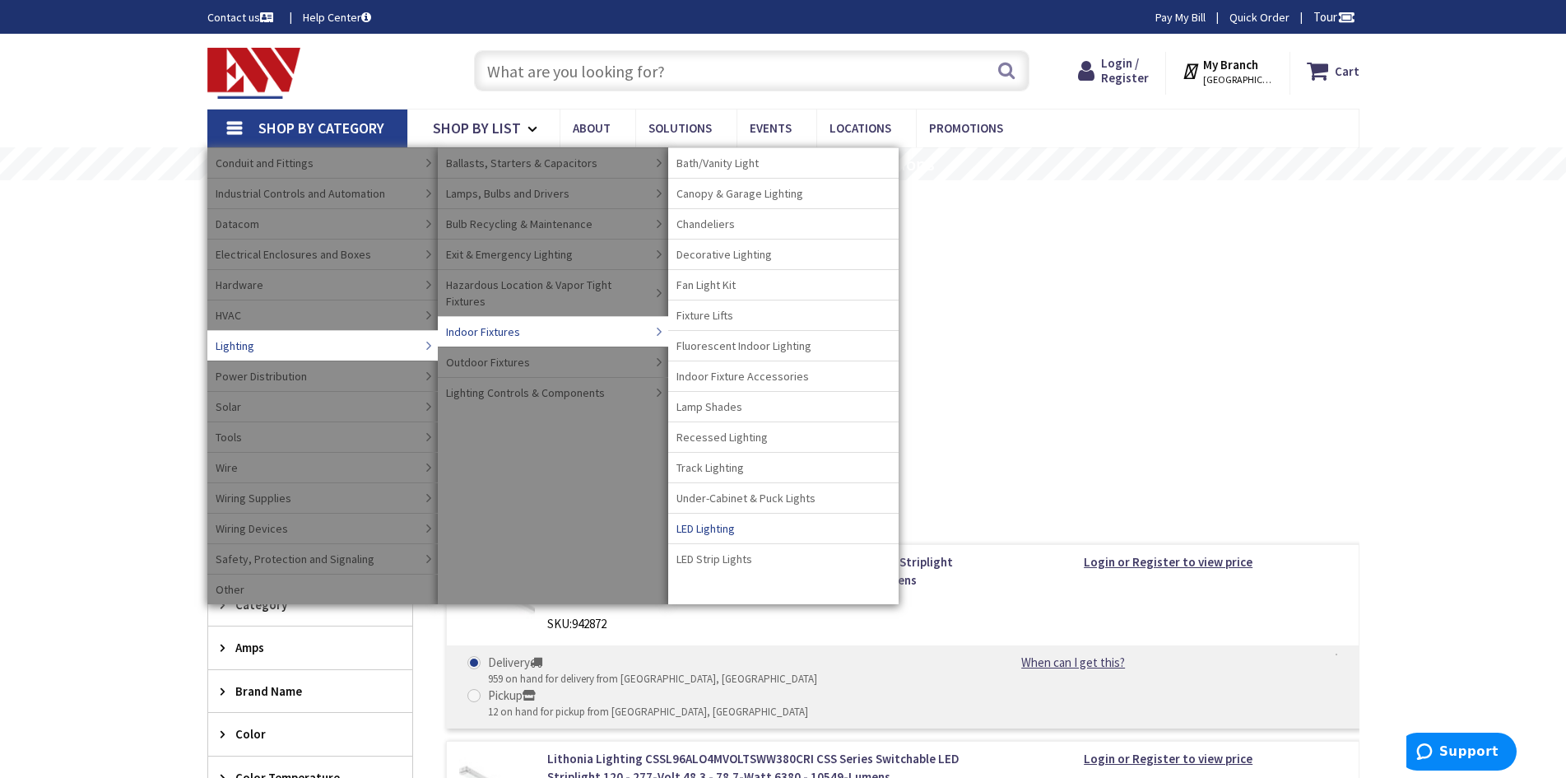
click at [719, 531] on span "LED Lighting" at bounding box center [706, 528] width 58 height 16
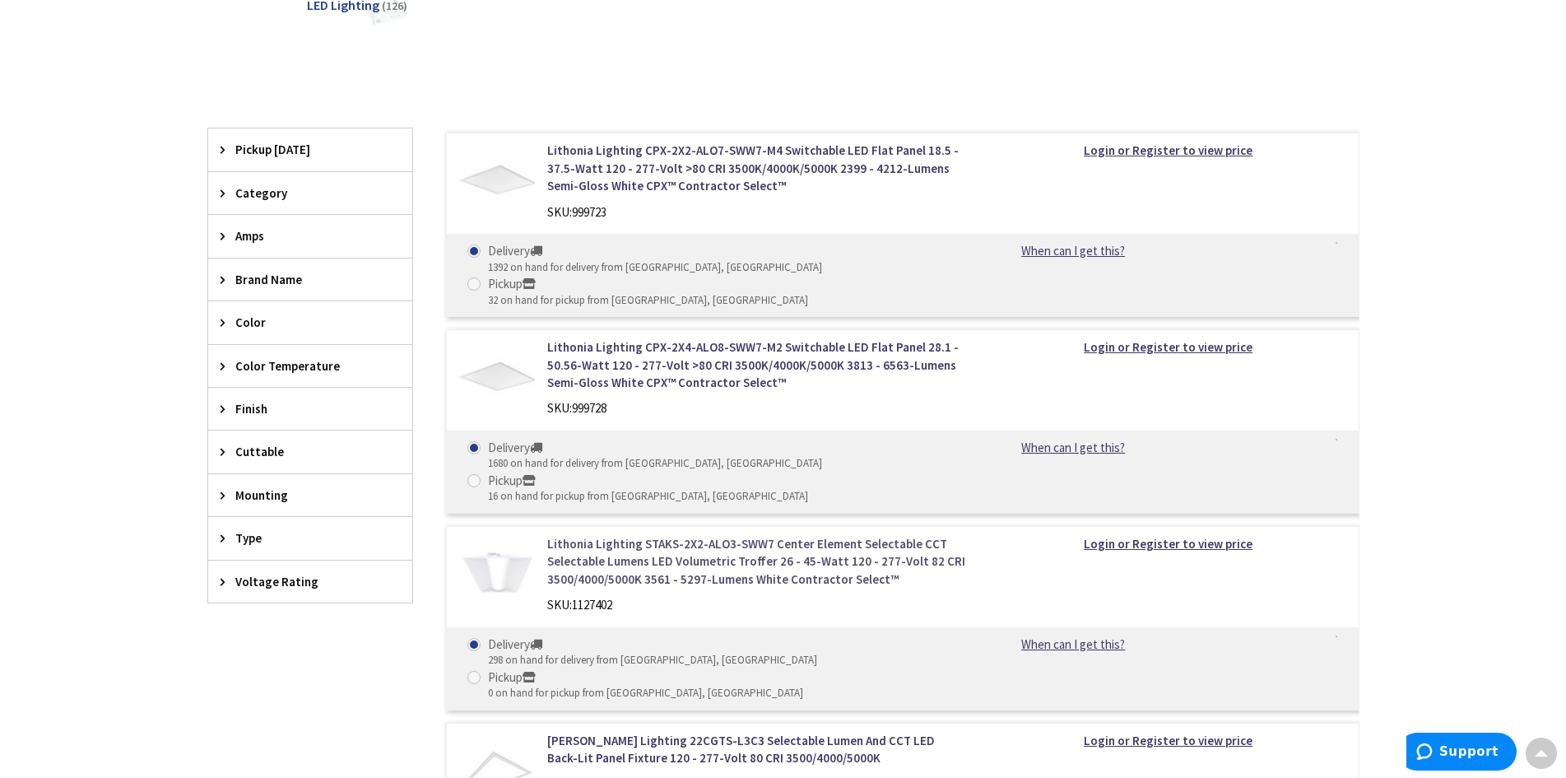
click at [812, 535] on link "Lithonia Lighting STAKS-2X2-ALO3-SWW7 Center Element Selectable CCT Selectable …" at bounding box center [756, 561] width 419 height 53
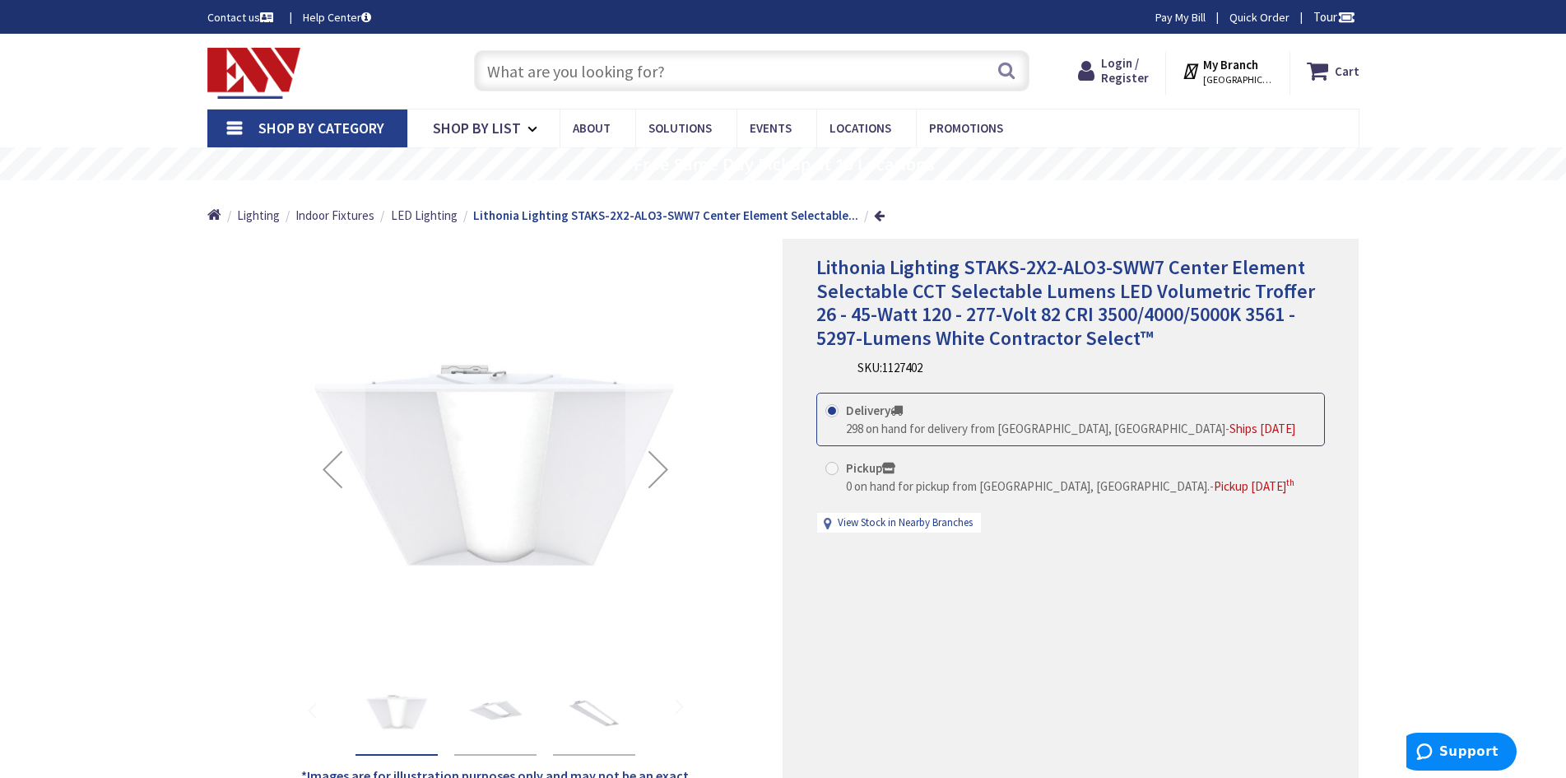
click at [488, 721] on img "Lithonia Lighting STAKS-2X2-ALO3-SWW7 Center Element Selectable CCT Selectable …" at bounding box center [496, 713] width 66 height 66
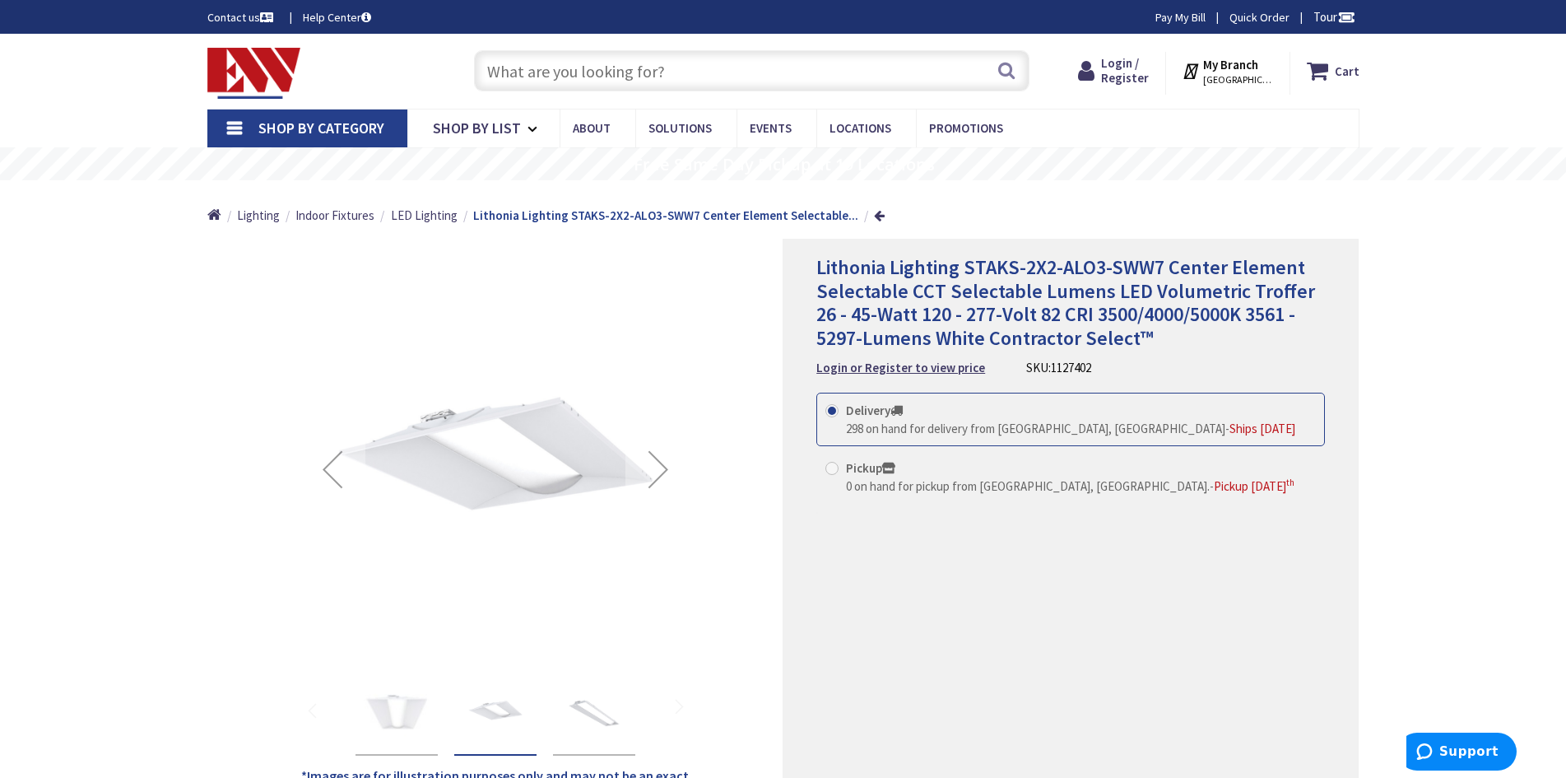
click at [592, 718] on img "Lithonia Lighting STAKS-2X2-ALO3-SWW7 Center Element Selectable CCT Selectable …" at bounding box center [594, 713] width 66 height 66
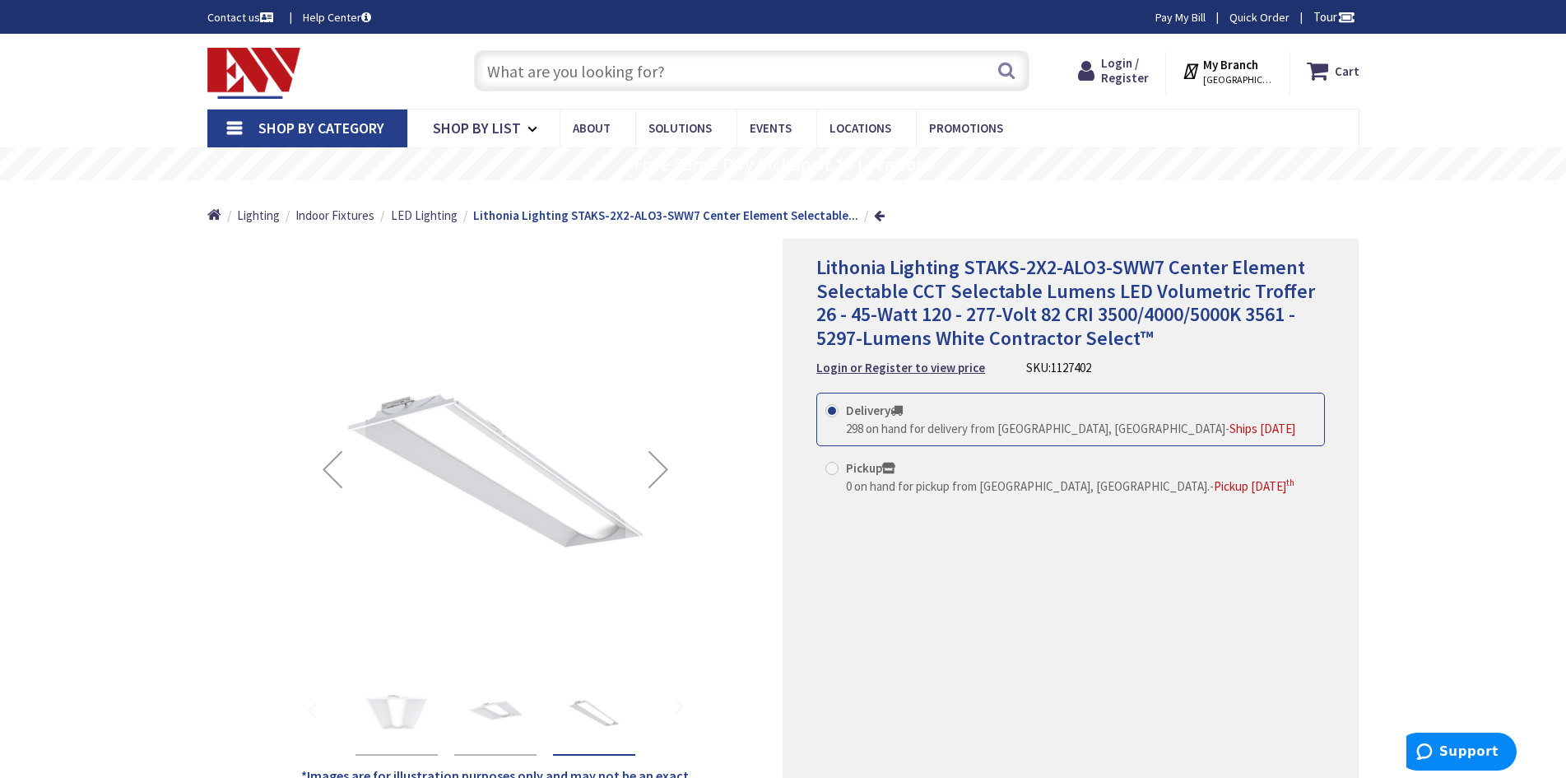
click at [478, 710] on img "Lithonia Lighting STAKS-2X2-ALO3-SWW7 Center Element Selectable CCT Selectable …" at bounding box center [496, 713] width 66 height 66
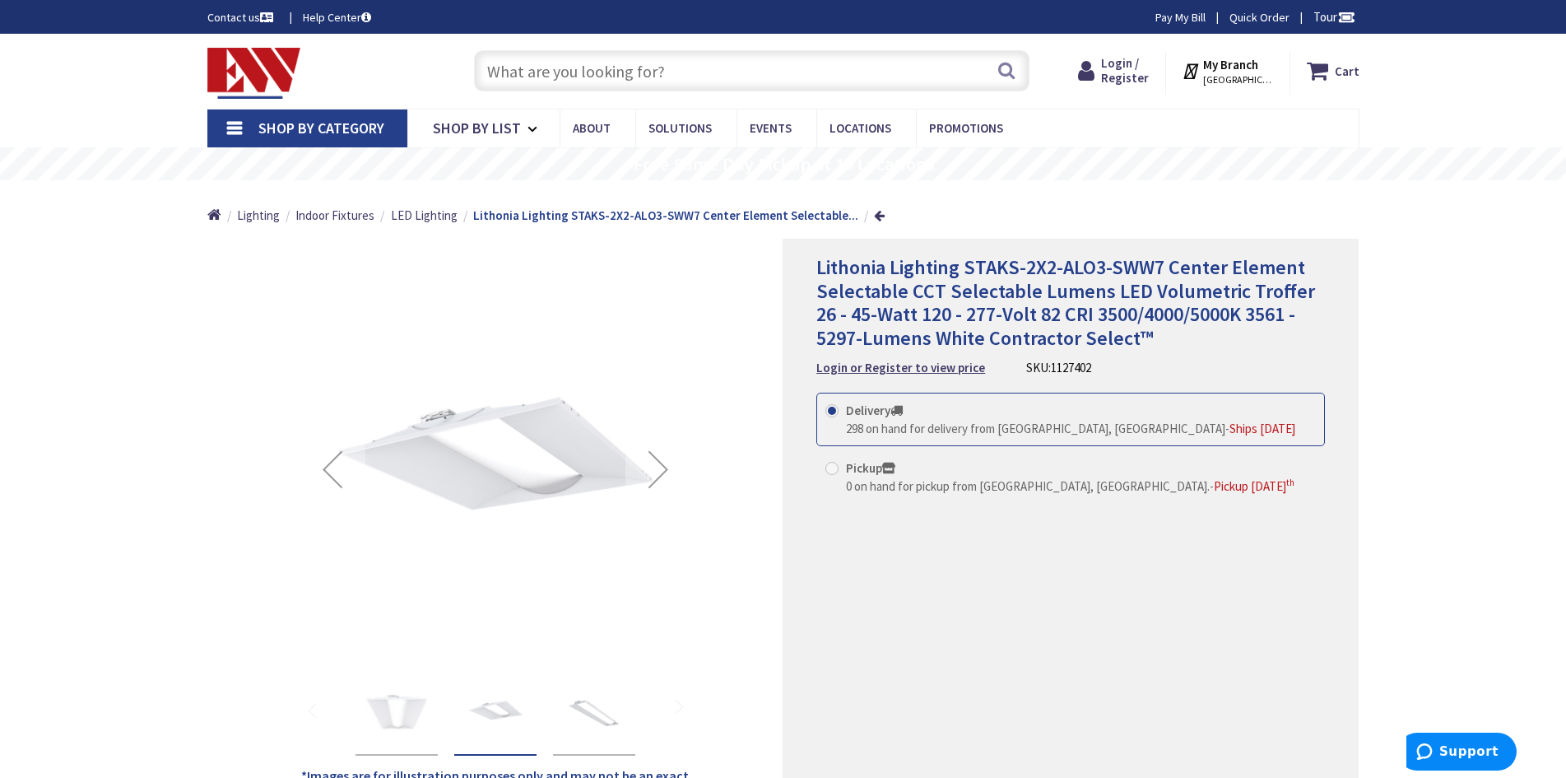
click at [347, 696] on div at bounding box center [495, 710] width 296 height 91
click at [395, 703] on img "Lithonia Lighting STAKS-2X2-ALO3-SWW7 Center Element Selectable CCT Selectable …" at bounding box center [397, 713] width 66 height 66
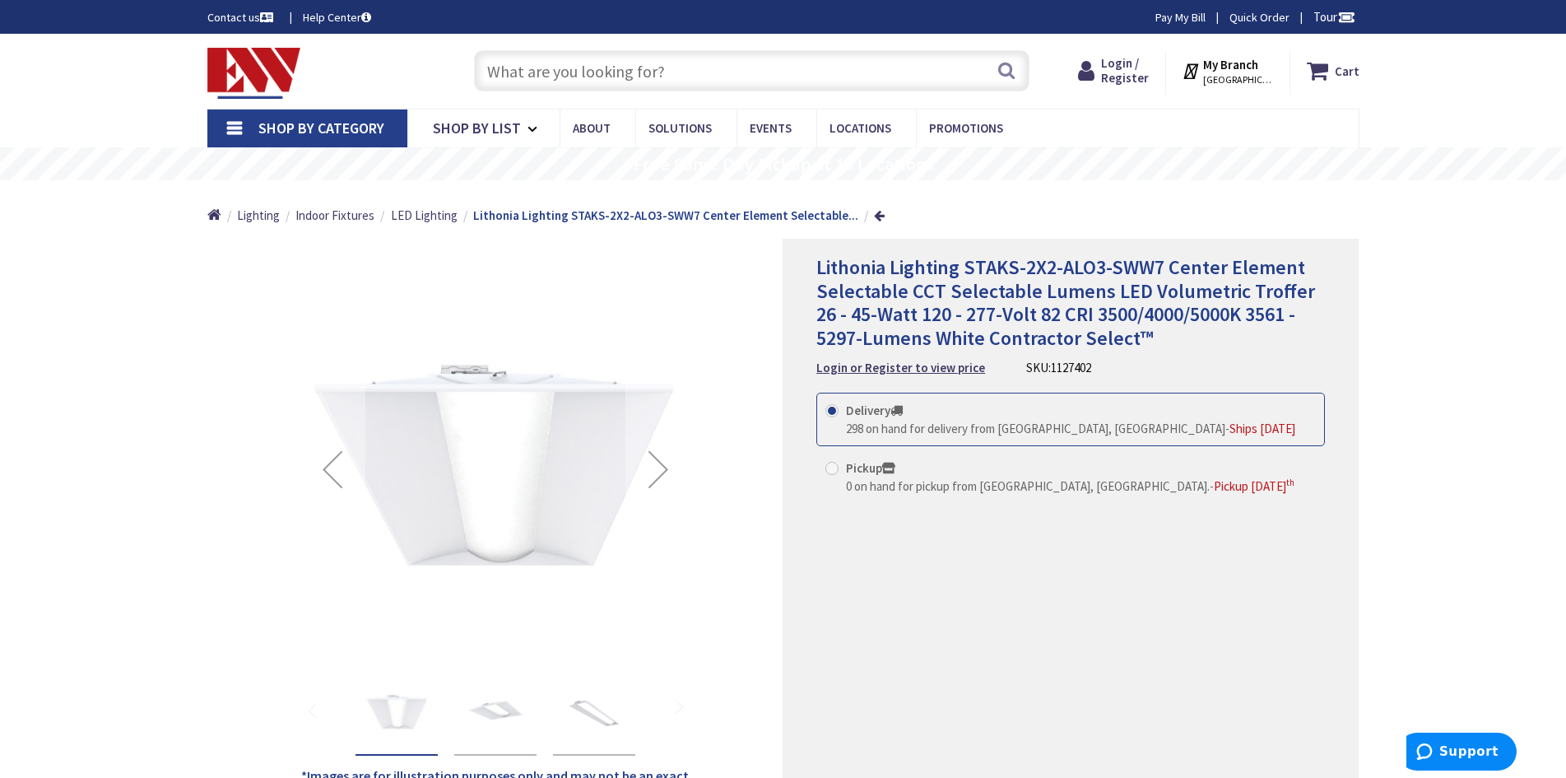
click at [461, 710] on div "Lithonia Lighting STAKS-2X2-ALO3-SWW7 Center Element Selectable CCT Selectable …" at bounding box center [495, 714] width 82 height 84
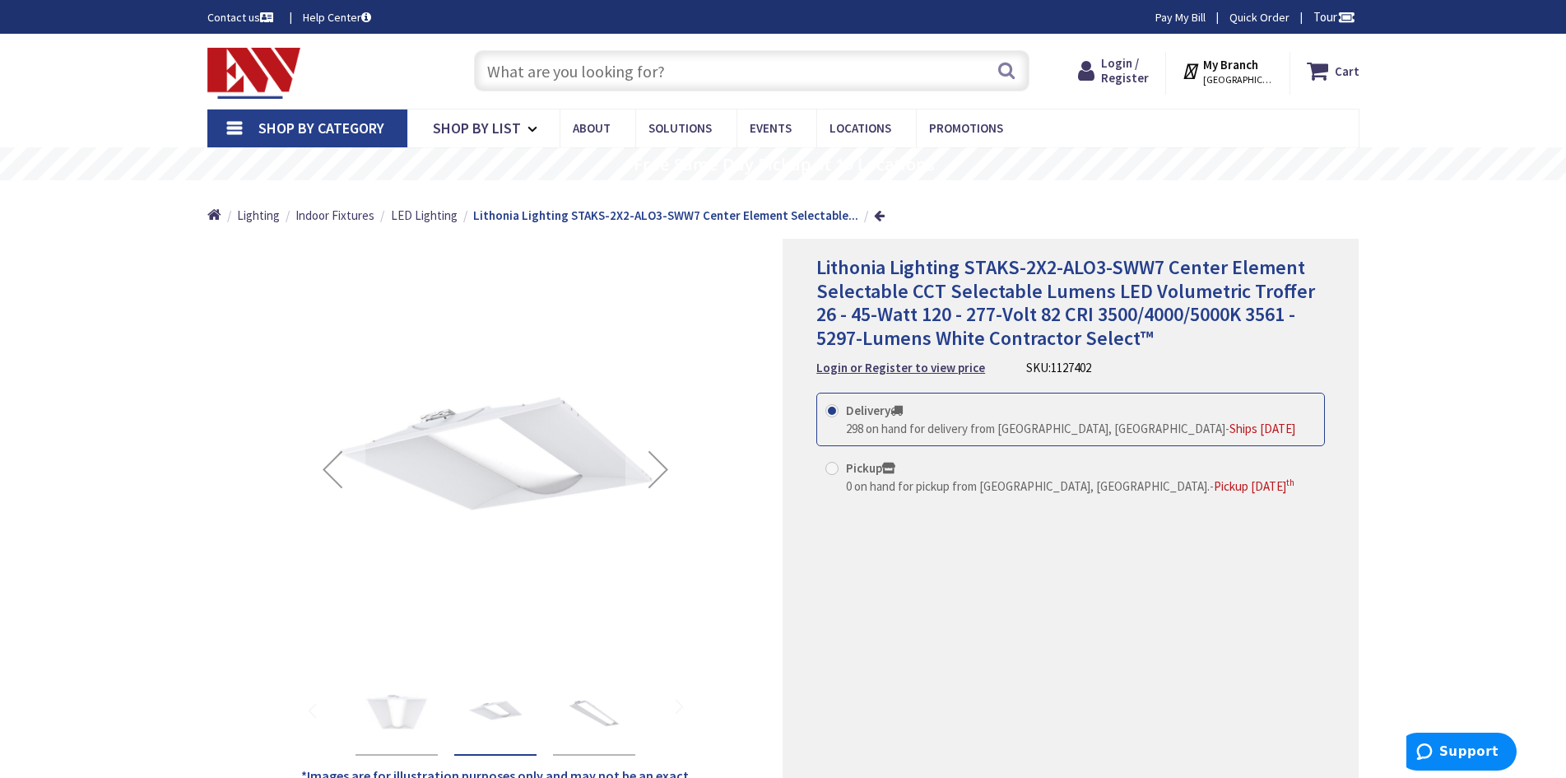
click at [606, 712] on img "Lithonia Lighting STAKS-2X2-ALO3-SWW7 Center Element Selectable CCT Selectable …" at bounding box center [594, 713] width 66 height 66
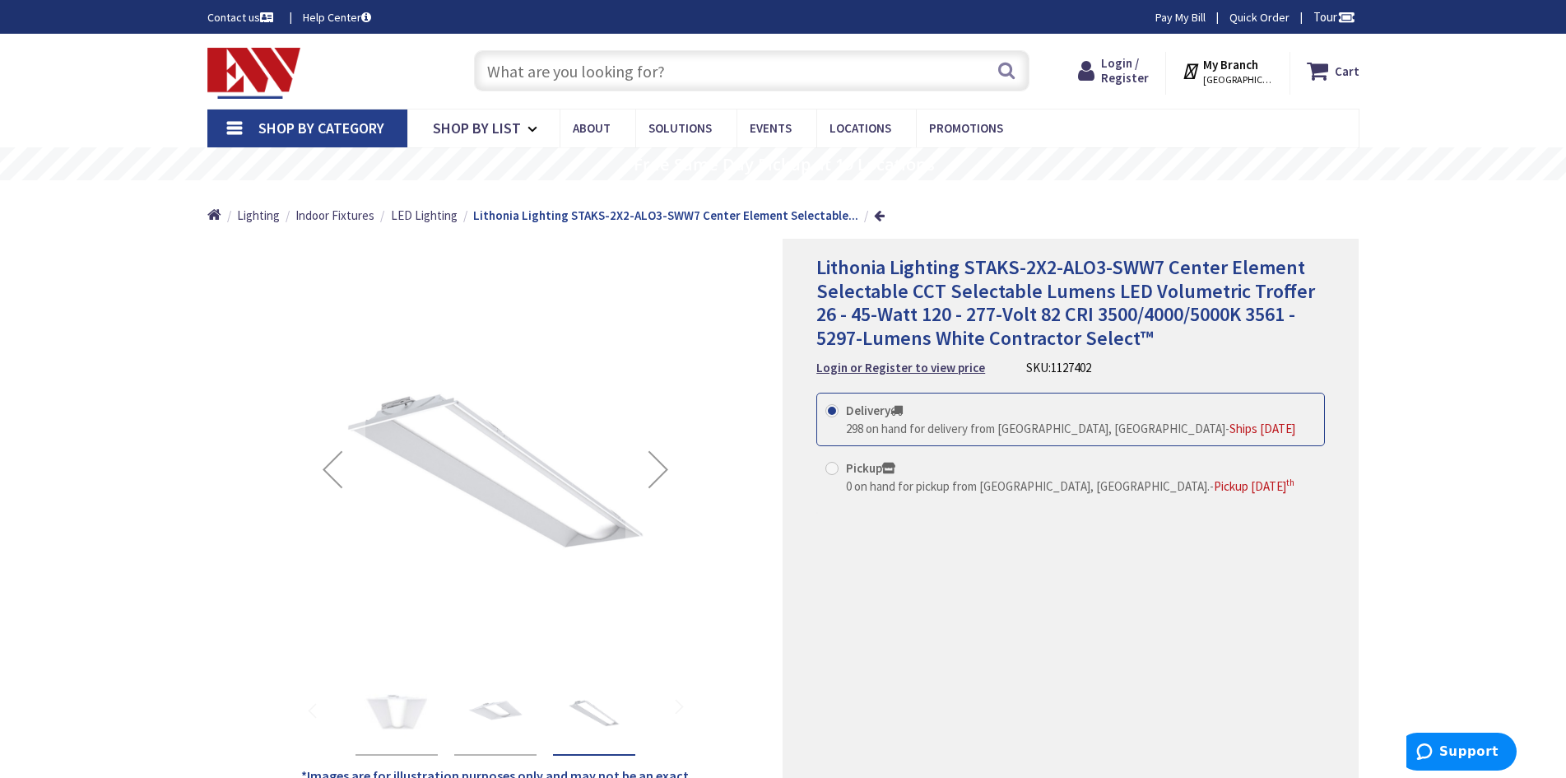
click at [503, 721] on img "Lithonia Lighting STAKS-2X2-ALO3-SWW7 Center Element Selectable CCT Selectable …" at bounding box center [496, 713] width 66 height 66
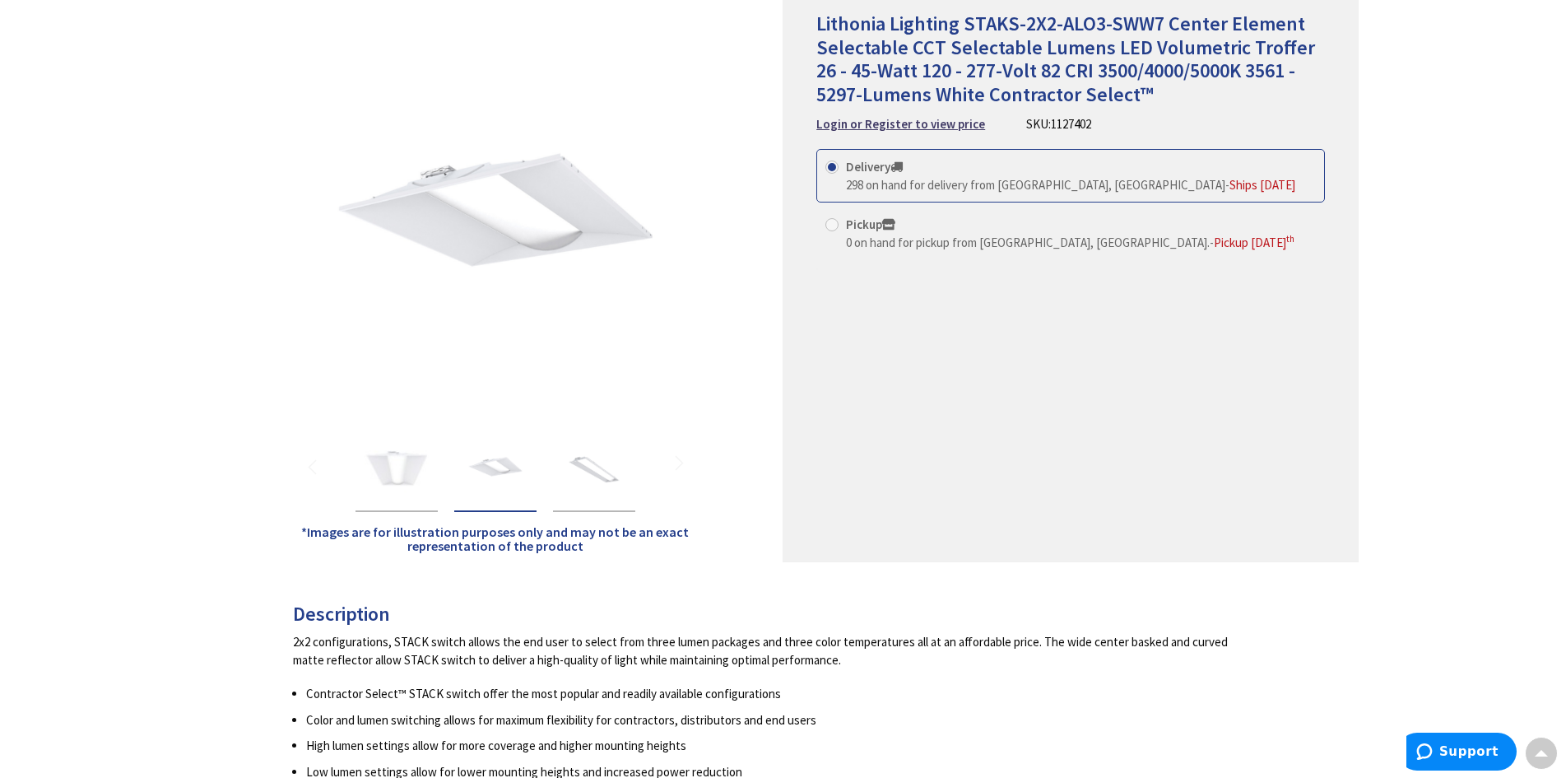
scroll to position [82, 0]
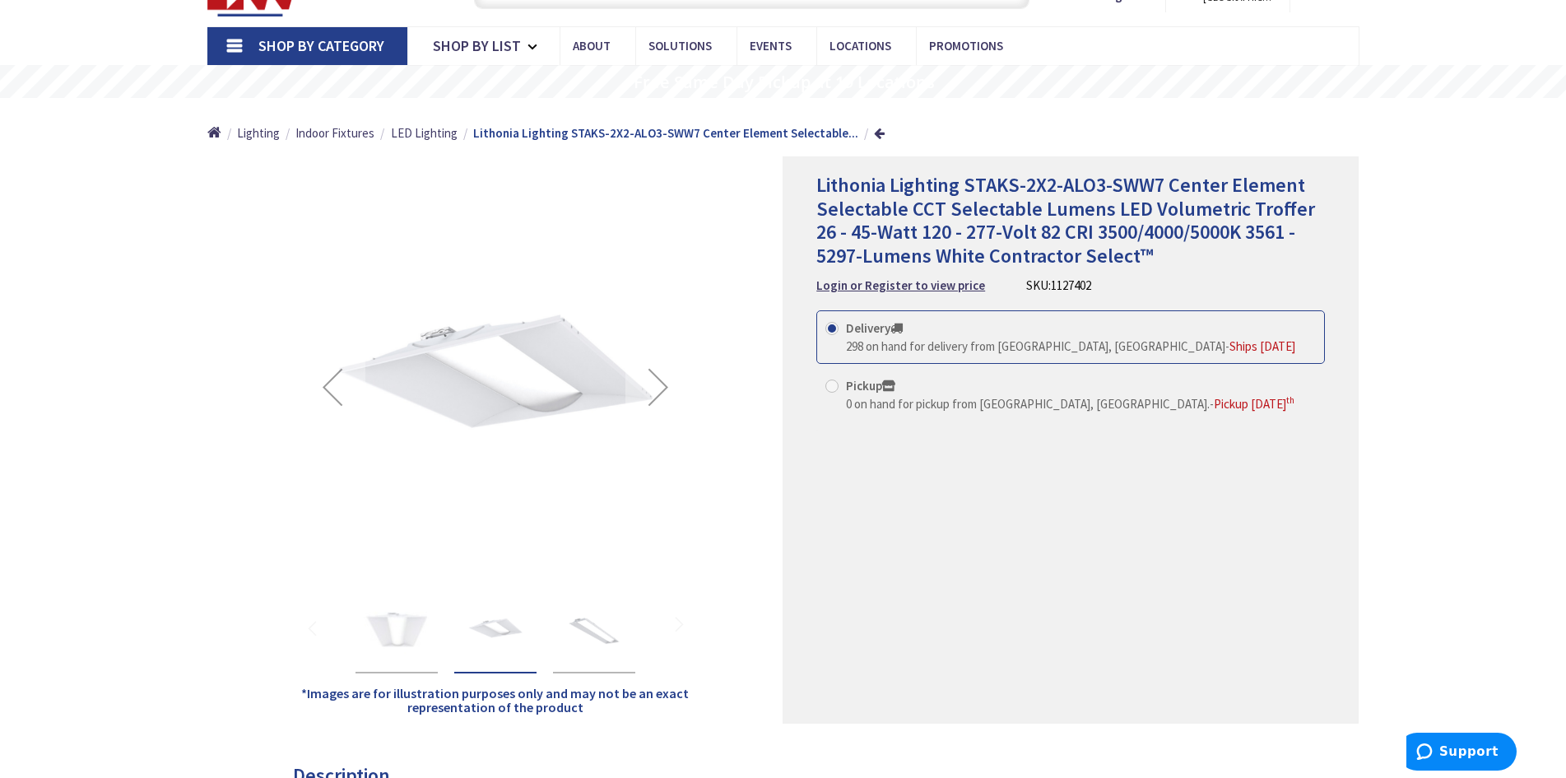
click at [602, 651] on img "Lithonia Lighting STAKS-2X2-ALO3-SWW7 Center Element Selectable CCT Selectable …" at bounding box center [594, 631] width 66 height 66
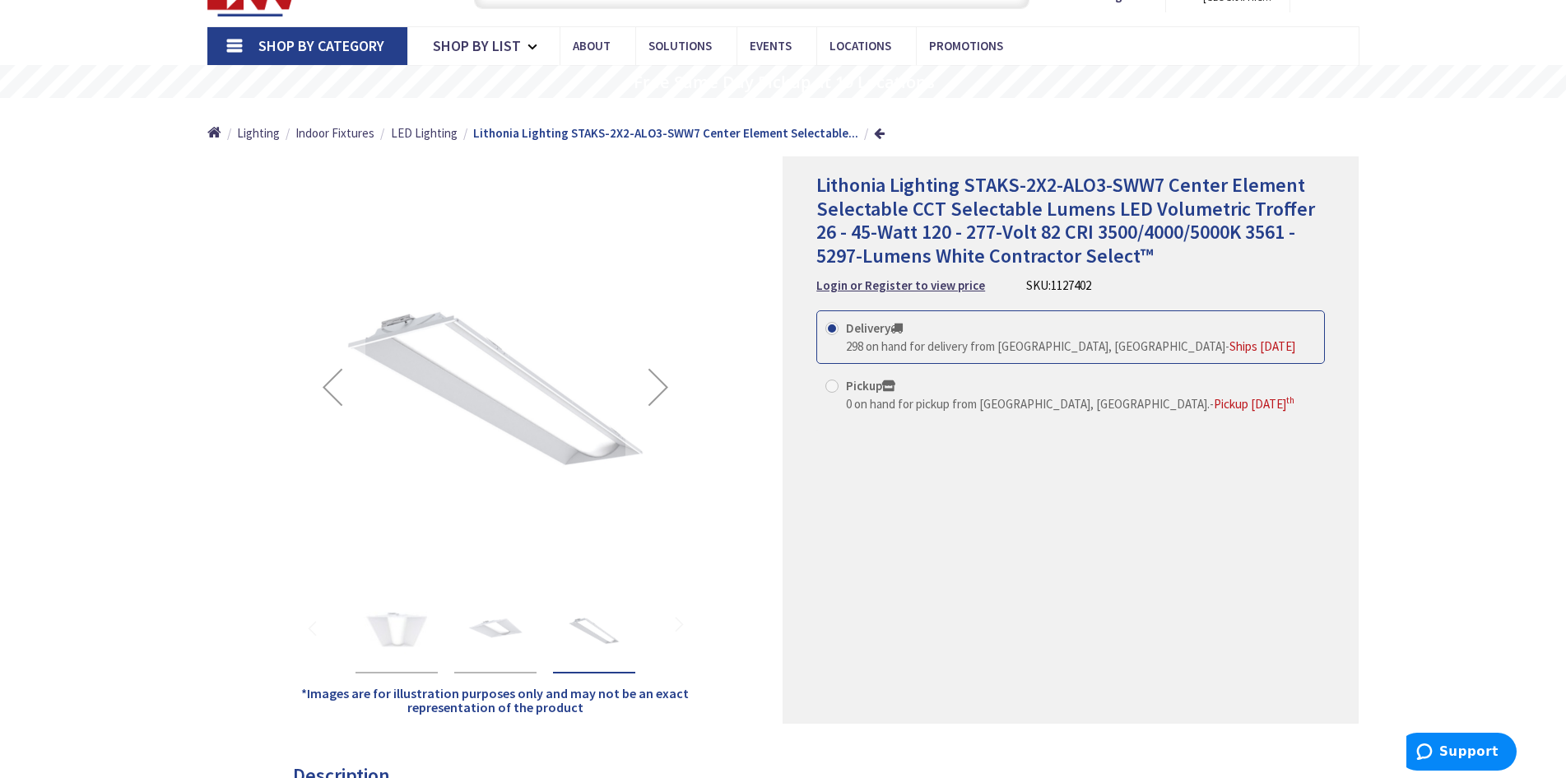
click at [498, 644] on img "Lithonia Lighting STAKS-2X2-ALO3-SWW7 Center Element Selectable CCT Selectable …" at bounding box center [496, 631] width 66 height 66
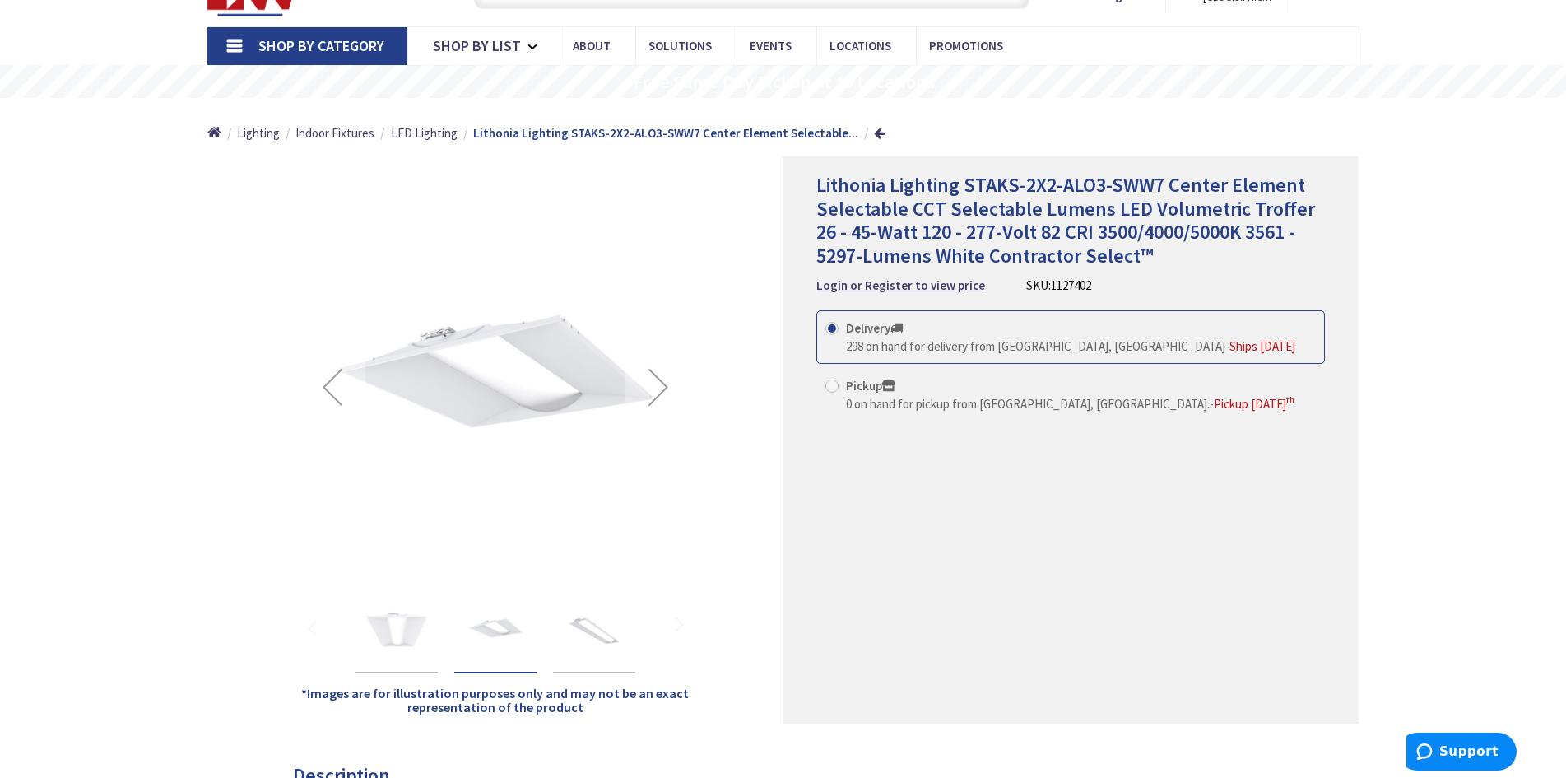
click at [382, 646] on img "Lithonia Lighting STAKS-2X2-ALO3-SWW7 Center Element Selectable CCT Selectable …" at bounding box center [397, 631] width 66 height 66
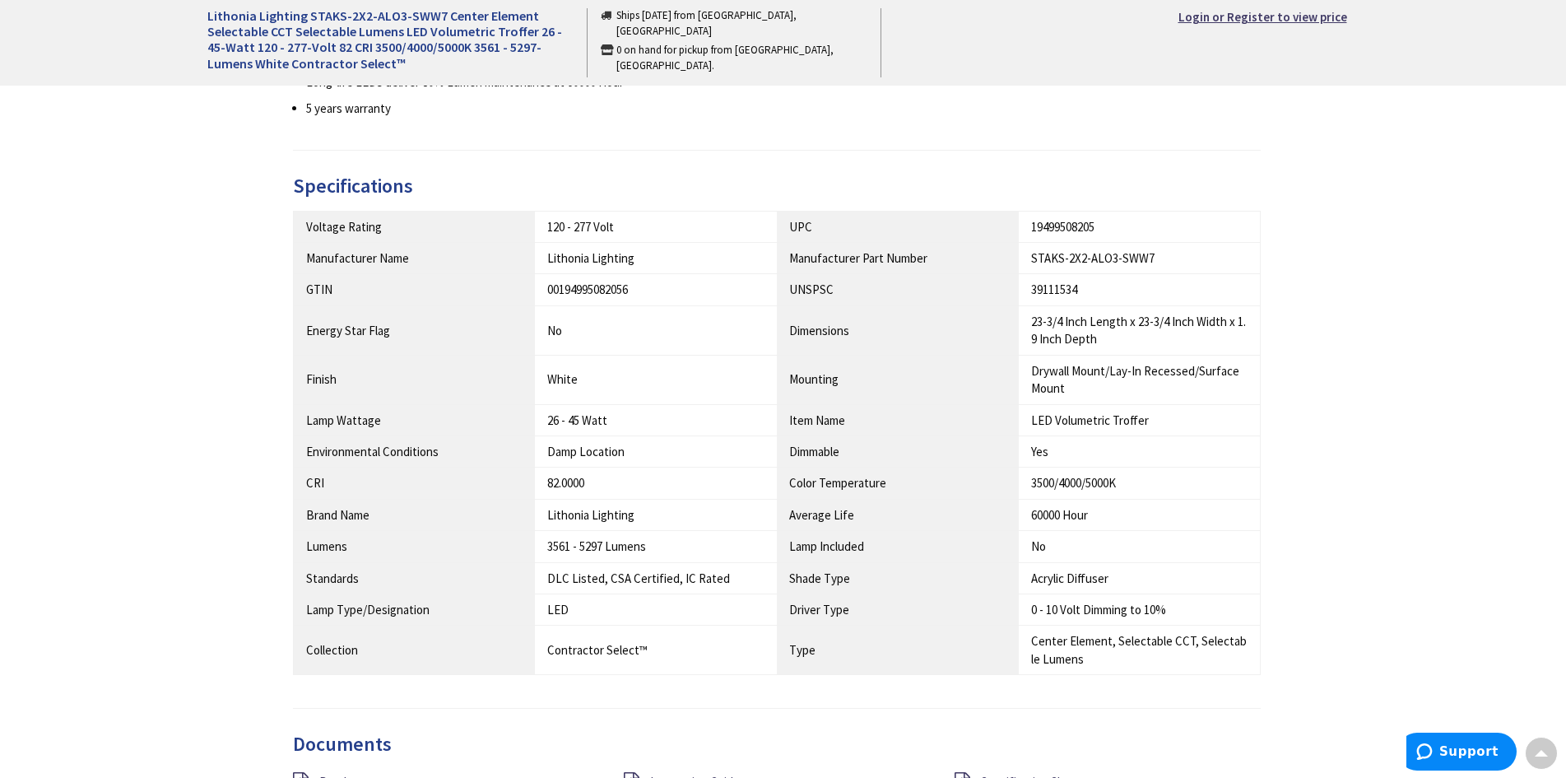
scroll to position [988, 0]
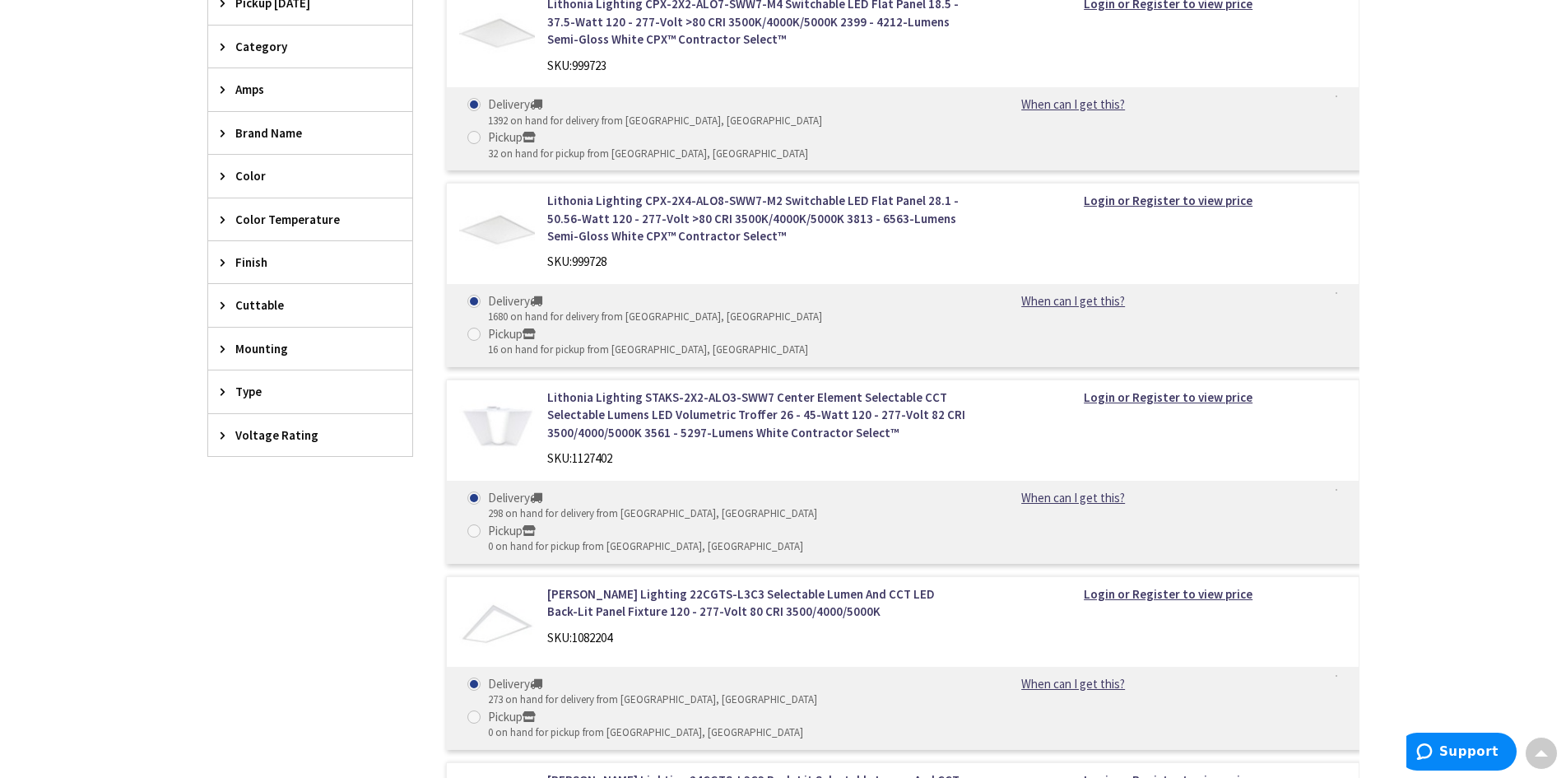
scroll to position [382, 0]
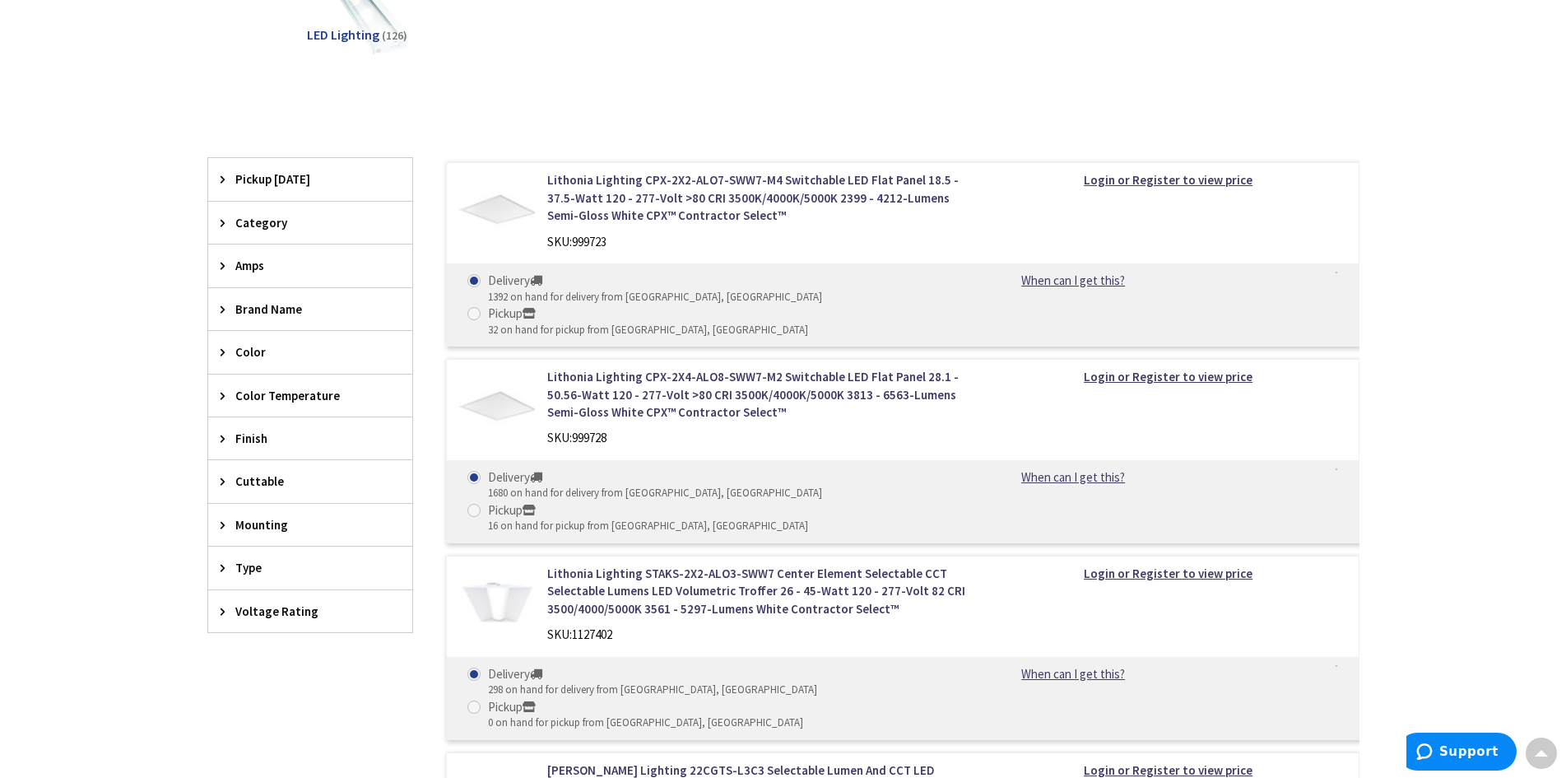
click at [245, 319] on div "Brand Name" at bounding box center [310, 309] width 204 height 42
